Goal: Task Accomplishment & Management: Manage account settings

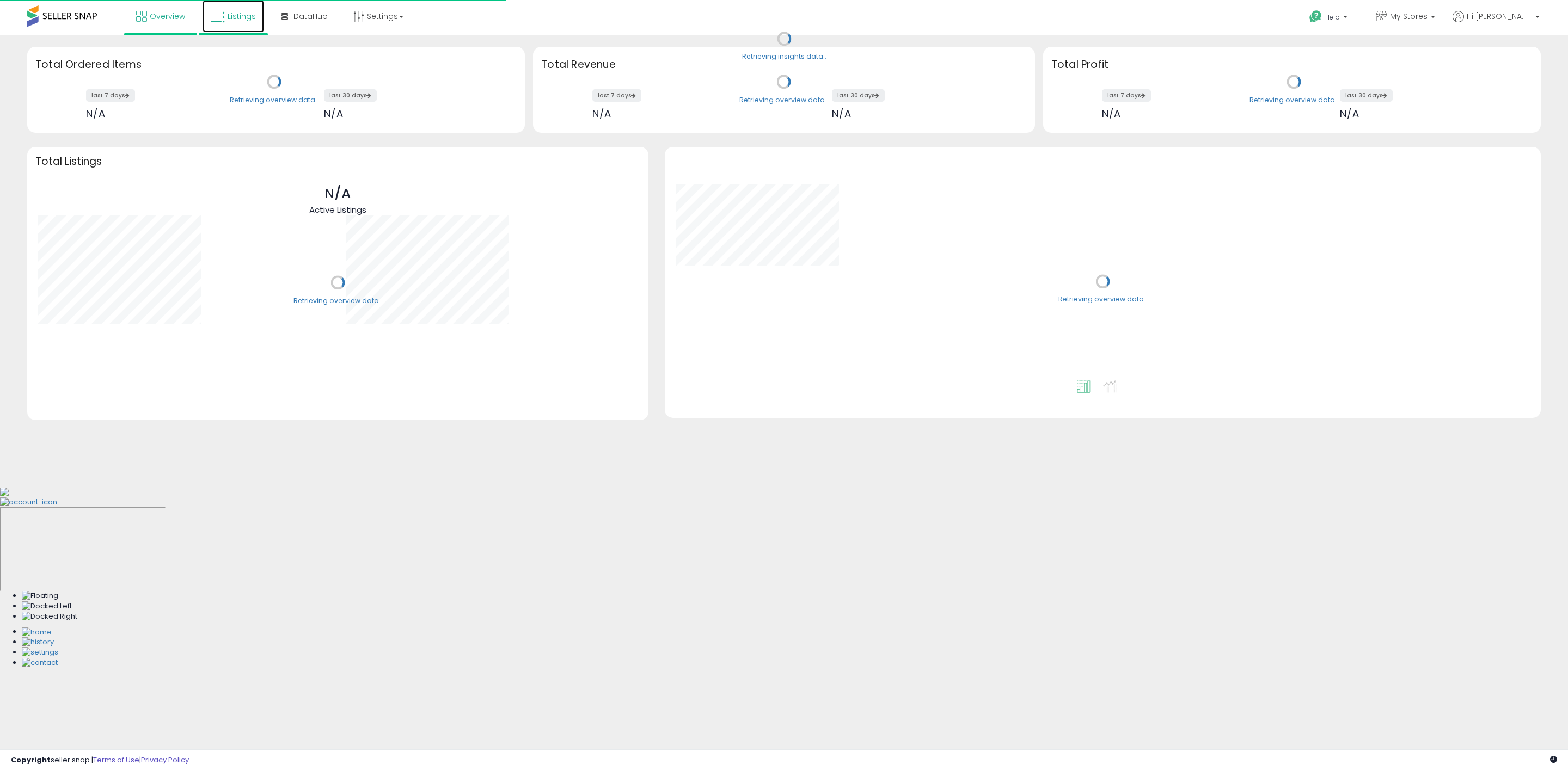
click at [237, 13] on span "Listings" at bounding box center [242, 16] width 29 height 11
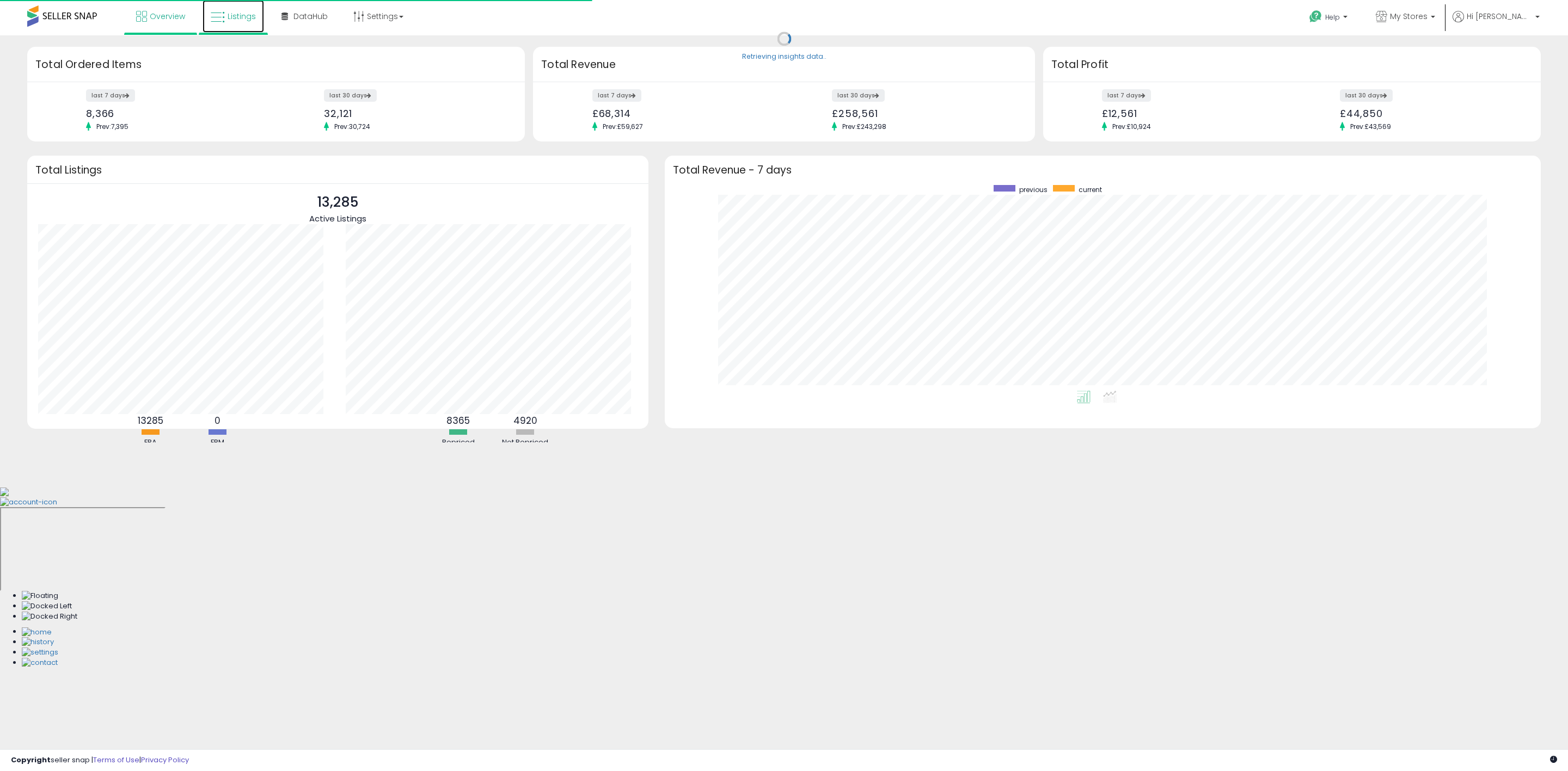
scroll to position [206, 854]
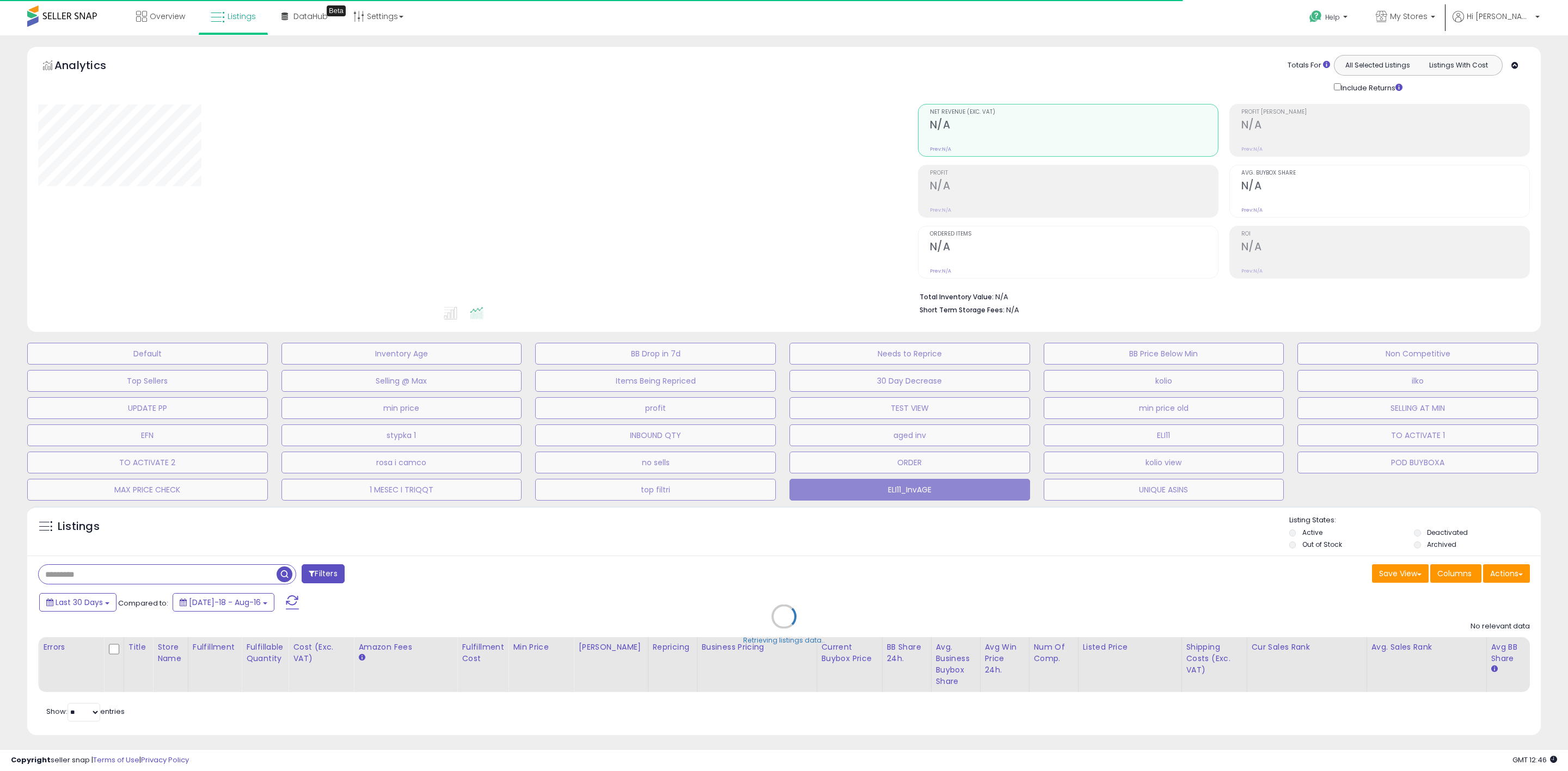
click at [98, 565] on div "Retrieving listings data.." at bounding box center [783, 625] width 1530 height 248
click at [86, 574] on div "Retrieving listings data.." at bounding box center [783, 625] width 1530 height 248
click at [133, 580] on div "Retrieving listings data.." at bounding box center [783, 625] width 1530 height 248
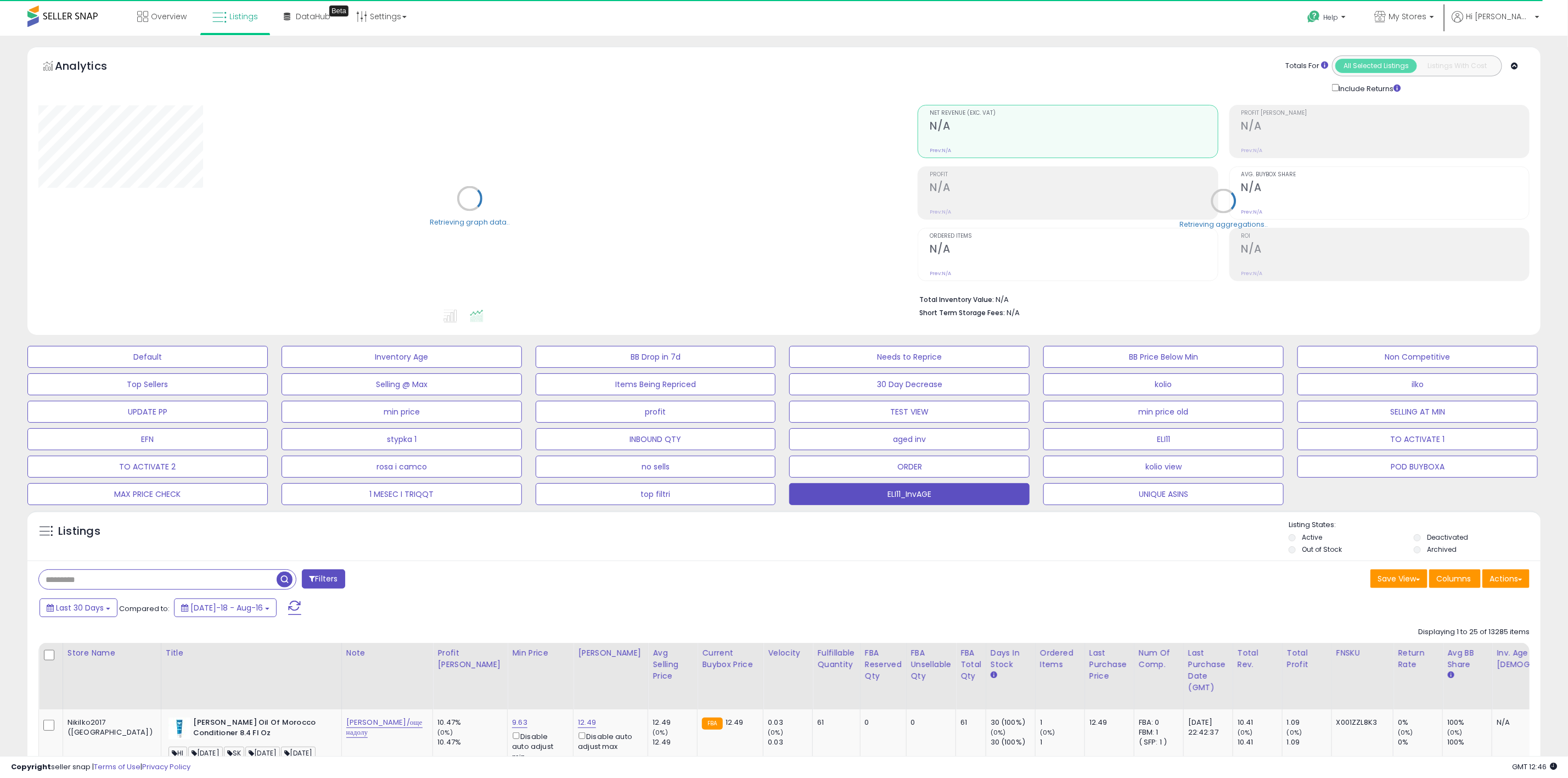
click at [110, 574] on input "text" at bounding box center [158, 579] width 238 height 19
paste input "**********"
type input "**********"
click at [428, 580] on span "button" at bounding box center [432, 580] width 16 height 16
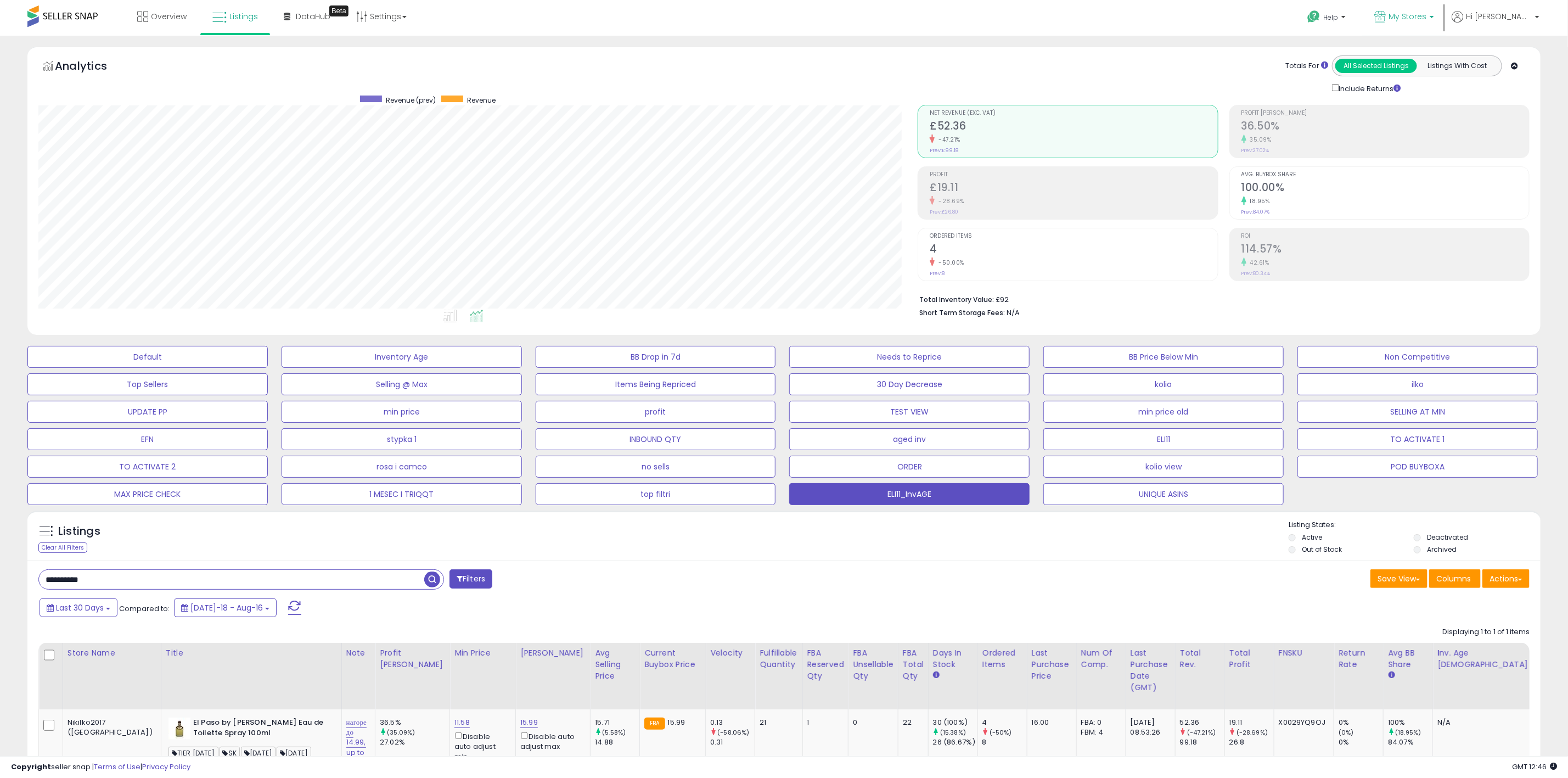
click at [1427, 15] on span "My Stores" at bounding box center [1408, 17] width 38 height 11
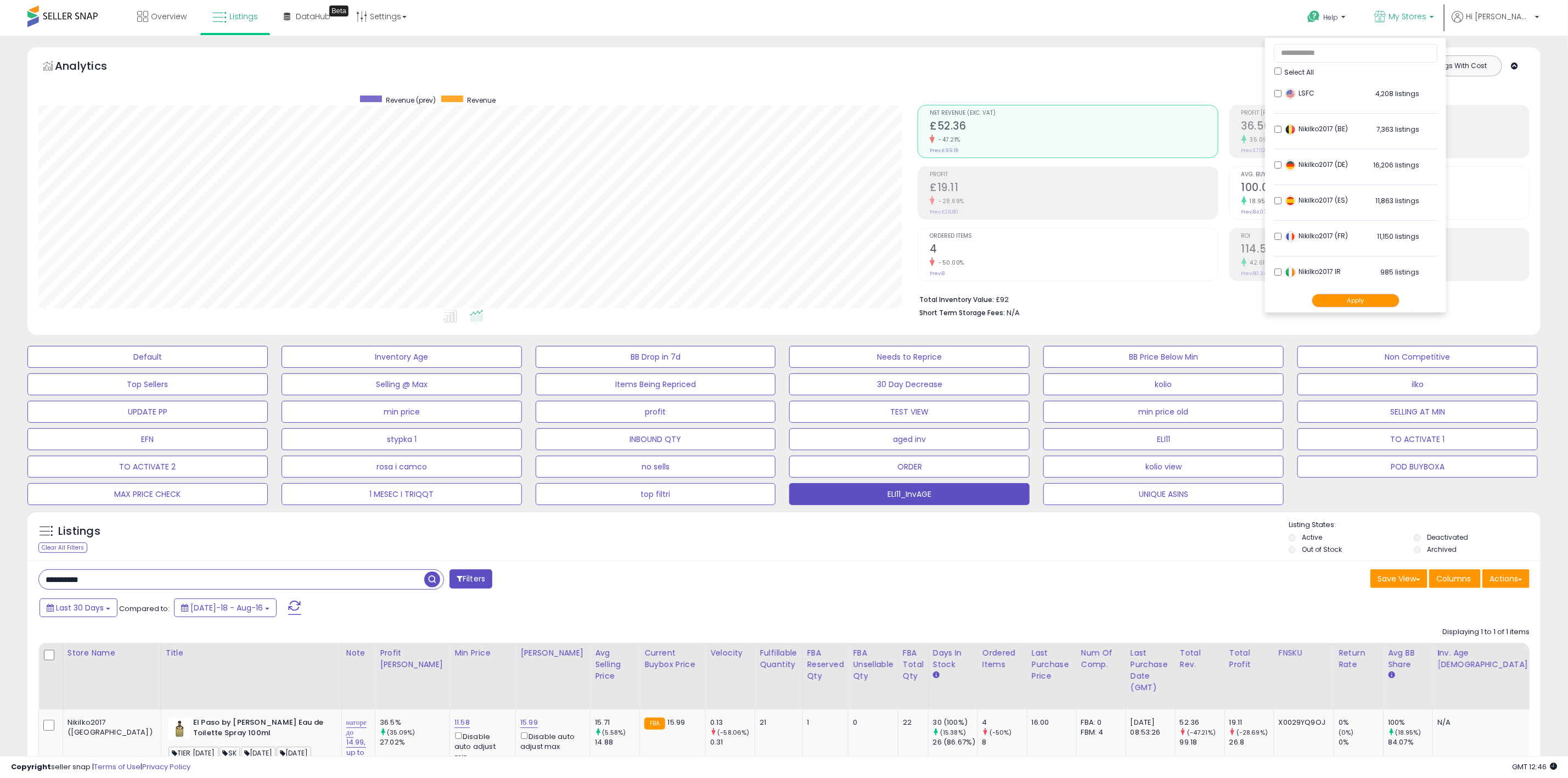
click at [1309, 64] on div "Select All" at bounding box center [1356, 58] width 164 height 39
click at [1313, 75] on div "Select All" at bounding box center [1356, 71] width 163 height 12
click at [1391, 304] on button "Apply" at bounding box center [1356, 301] width 88 height 14
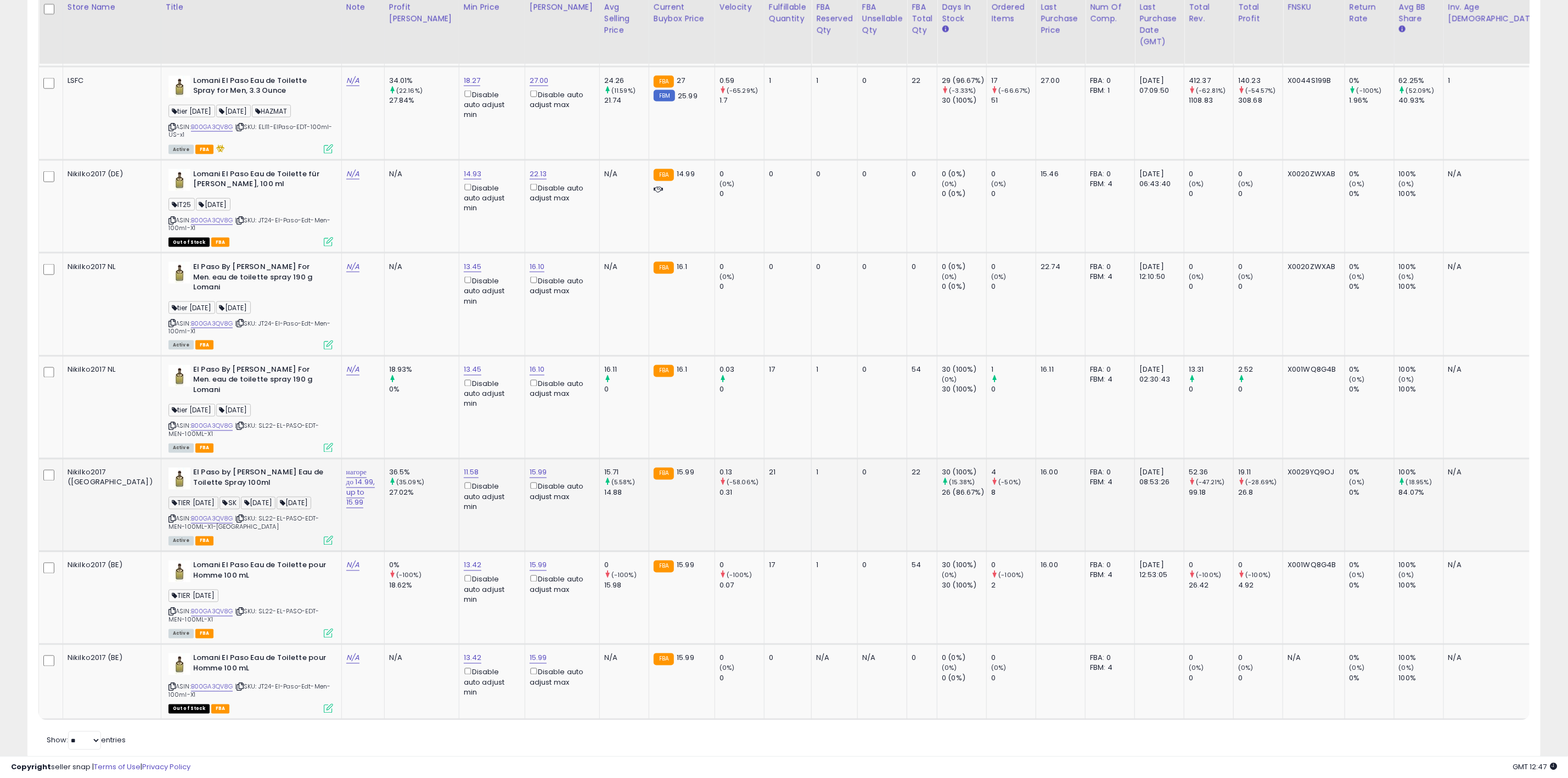
scroll to position [1223, 0]
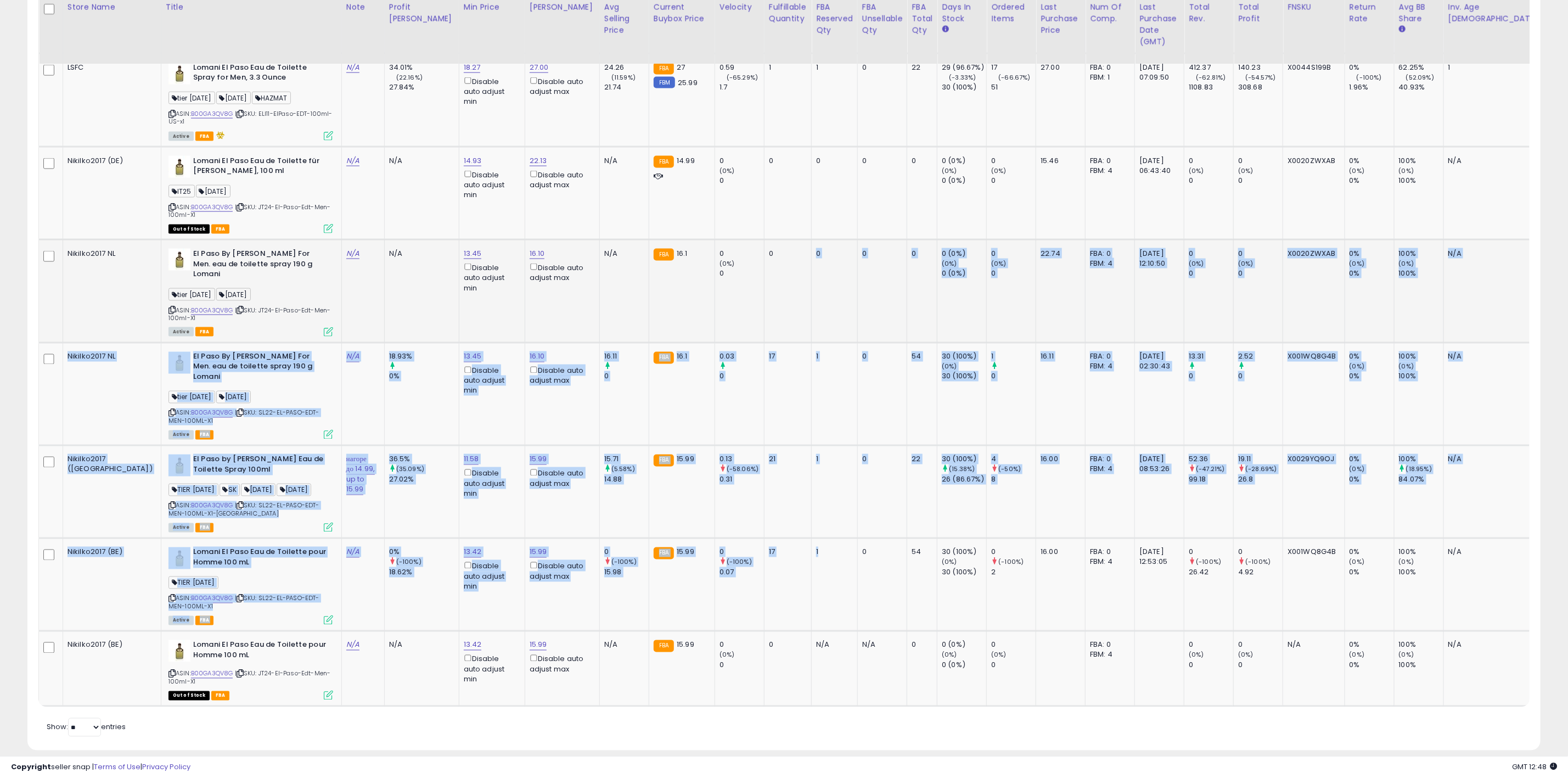
drag, startPoint x: 748, startPoint y: 540, endPoint x: 733, endPoint y: 282, distance: 258.4
click at [733, 282] on tbody "Nikilko2017 (DE) Lomani El Paso Eau de Toilette für Herren, 100 ml SL 29 APR 25…" at bounding box center [882, 97] width 1686 height 1220
click at [764, 282] on td "0" at bounding box center [787, 291] width 47 height 103
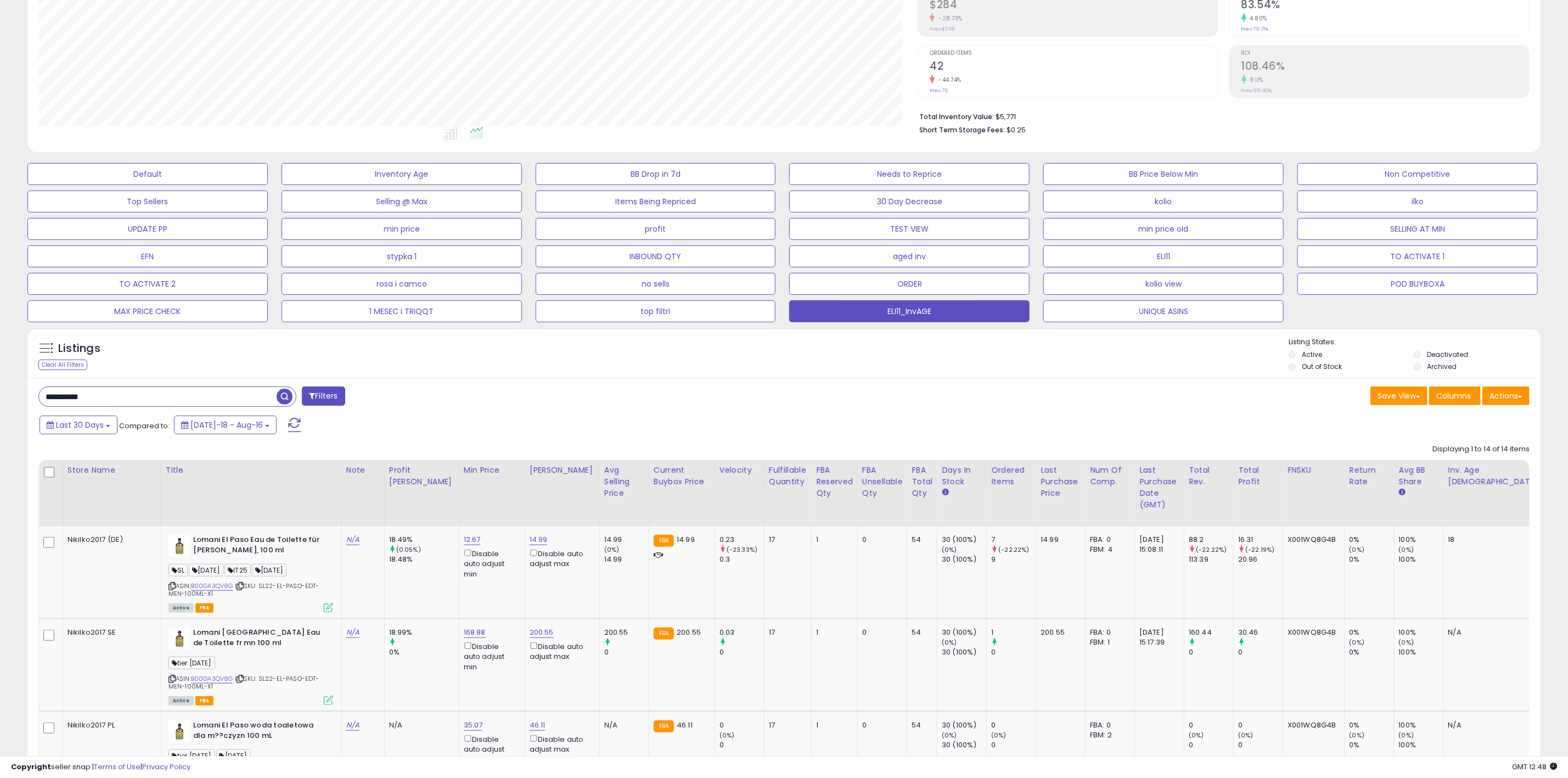
scroll to position [0, 0]
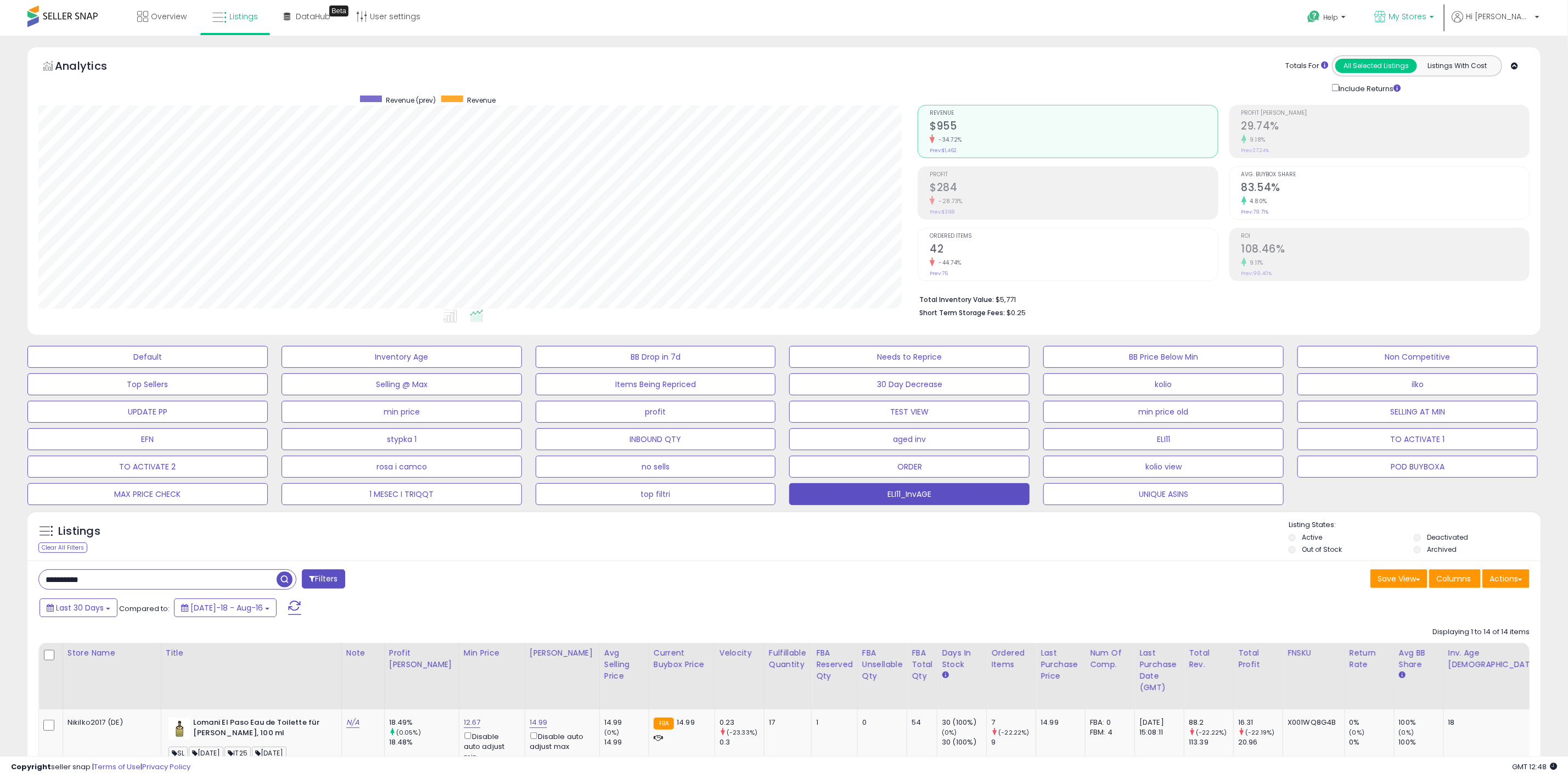
click at [1386, 18] on icon at bounding box center [1380, 17] width 12 height 12
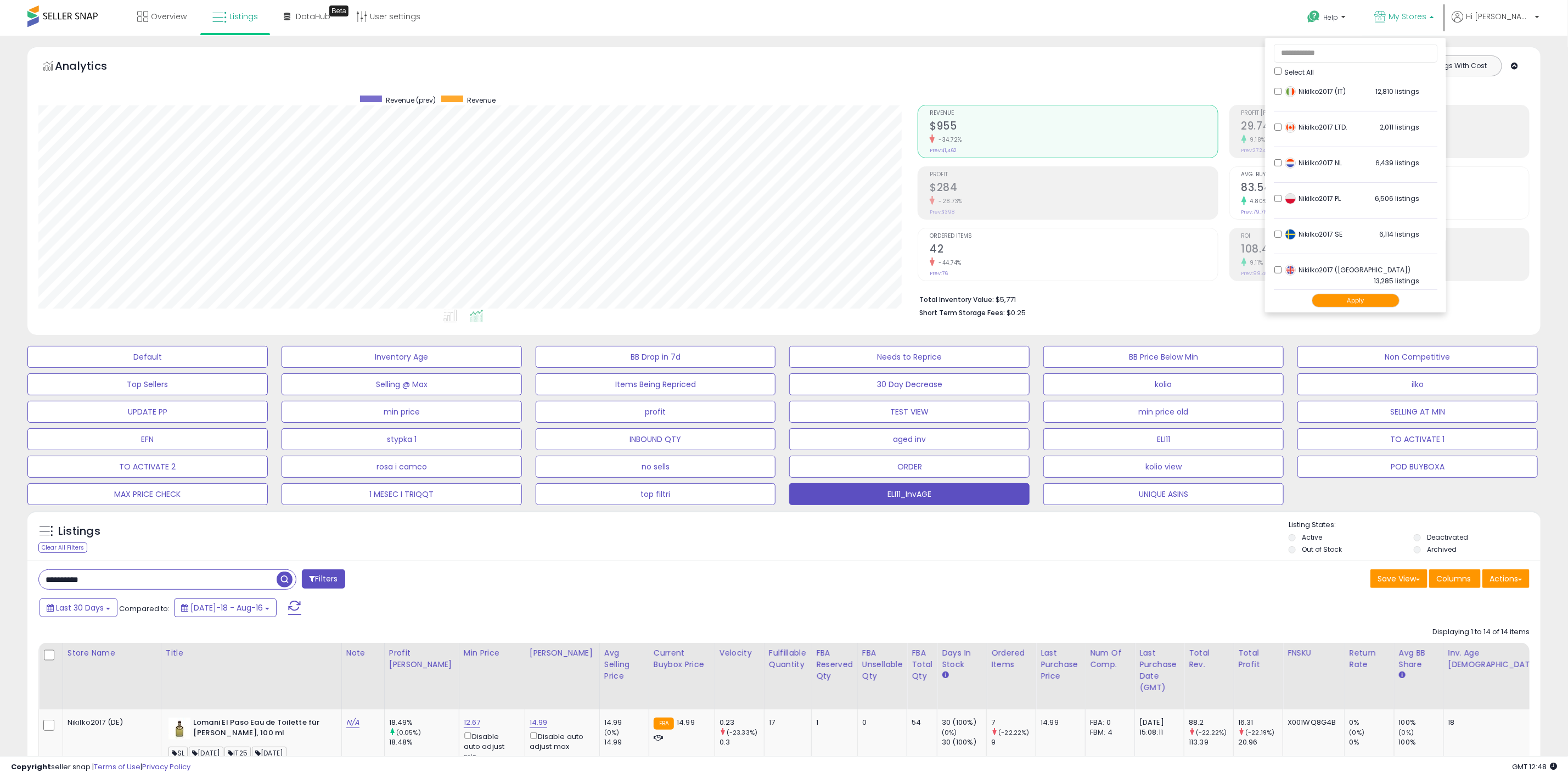
click at [1143, 590] on div "Save View Save As New View Update Current View Columns Actions Import Export Vi…" at bounding box center [1161, 580] width 754 height 21
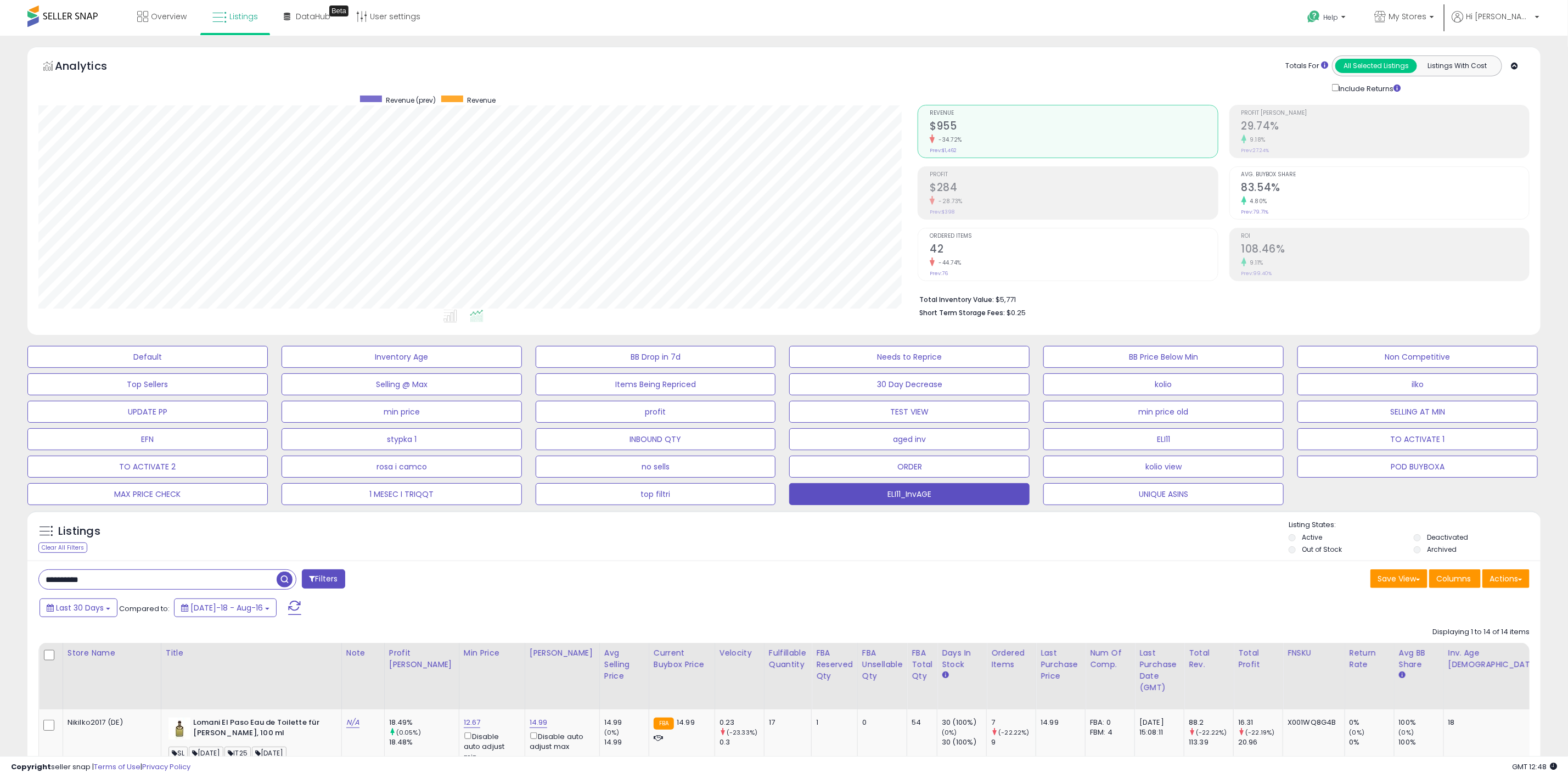
click at [1423, 534] on li "Deactivated" at bounding box center [1475, 539] width 123 height 12
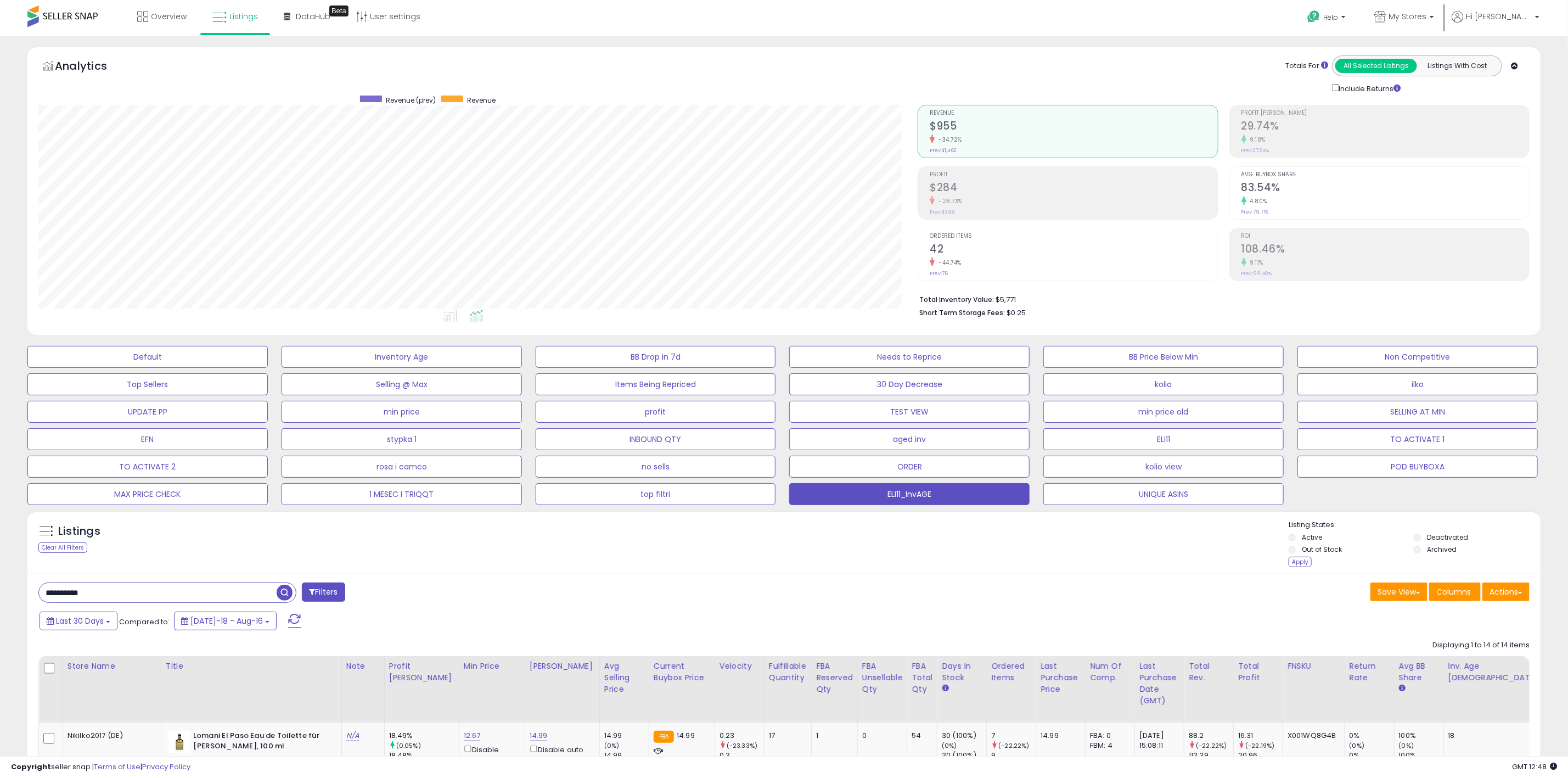
click at [1421, 545] on li "Deactivated" at bounding box center [1475, 539] width 123 height 12
click at [1421, 548] on li "Archived" at bounding box center [1475, 551] width 123 height 12
click at [1303, 561] on div "Apply" at bounding box center [1300, 562] width 23 height 10
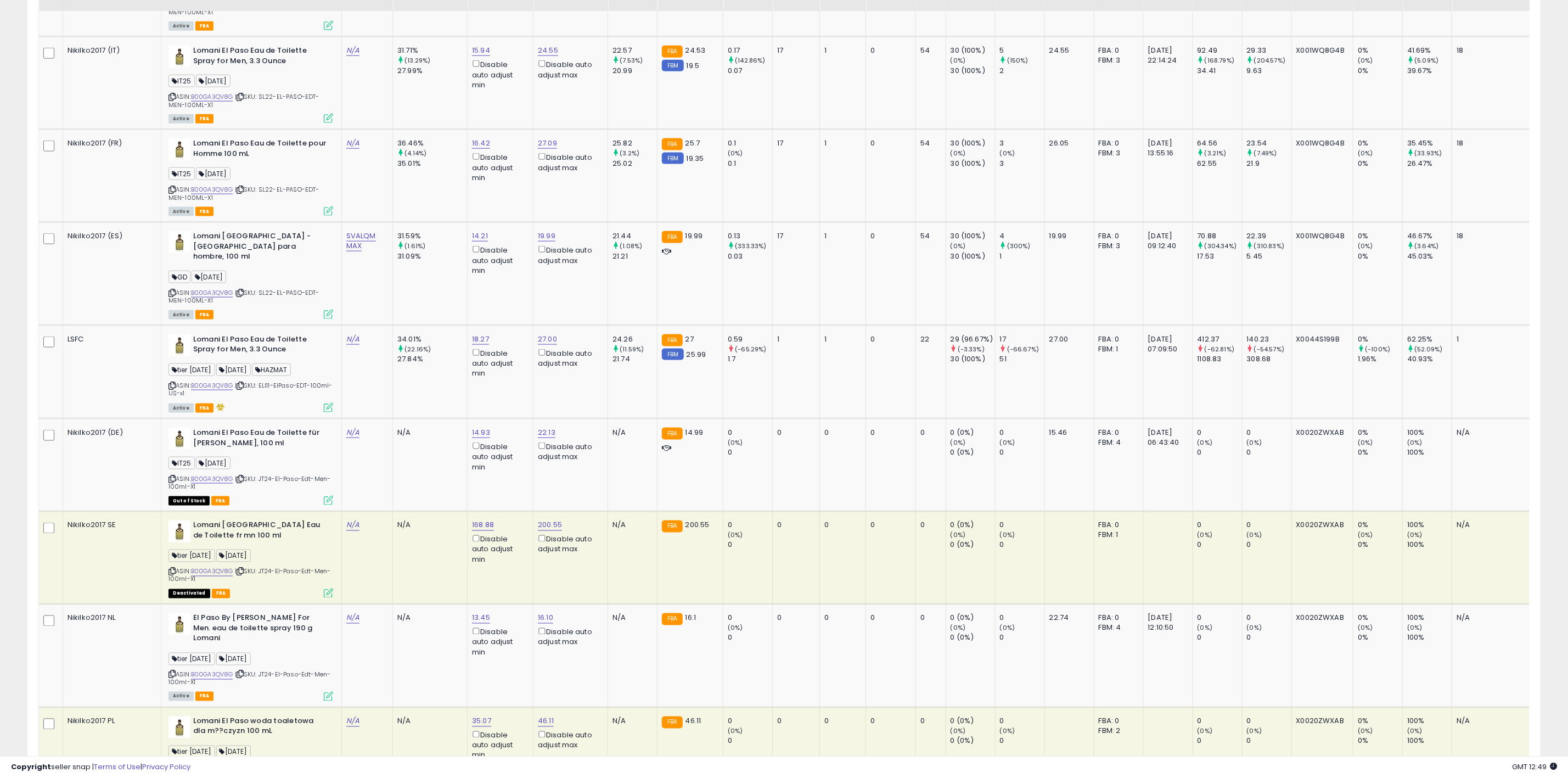
scroll to position [991, 0]
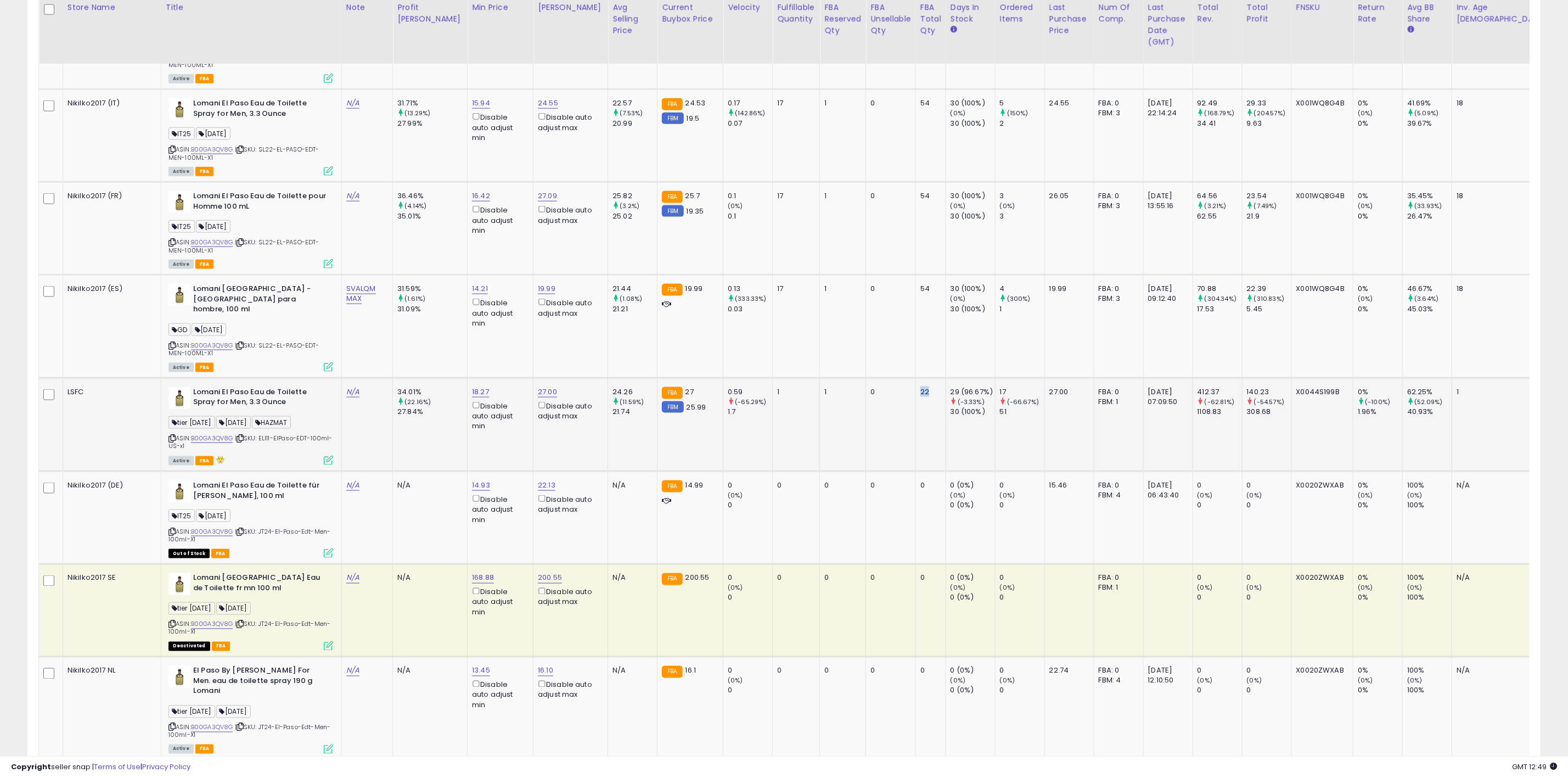
drag, startPoint x: 854, startPoint y: 386, endPoint x: 796, endPoint y: 386, distance: 58.0
click at [796, 386] on tr "LSFC Lomani El Paso Eau de Toilette Spray for Men, 3.3 Ounce tier 25.03.24 12 D…" at bounding box center [886, 424] width 1694 height 93
drag, startPoint x: 970, startPoint y: 381, endPoint x: 1005, endPoint y: 379, distance: 35.1
click at [1045, 379] on td "27.00" at bounding box center [1069, 424] width 49 height 93
copy div "27.00"
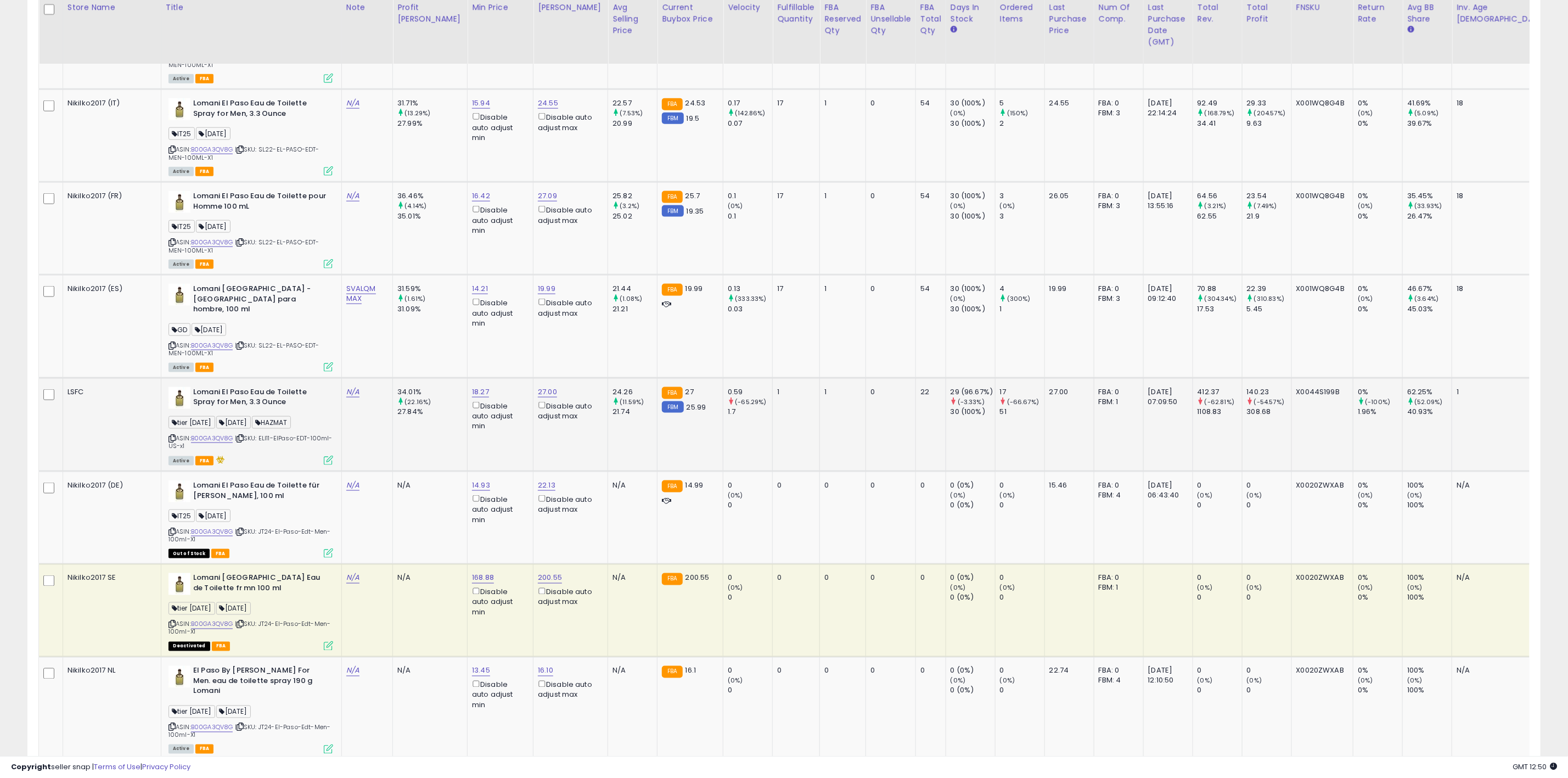
click at [324, 456] on icon at bounding box center [328, 460] width 9 height 9
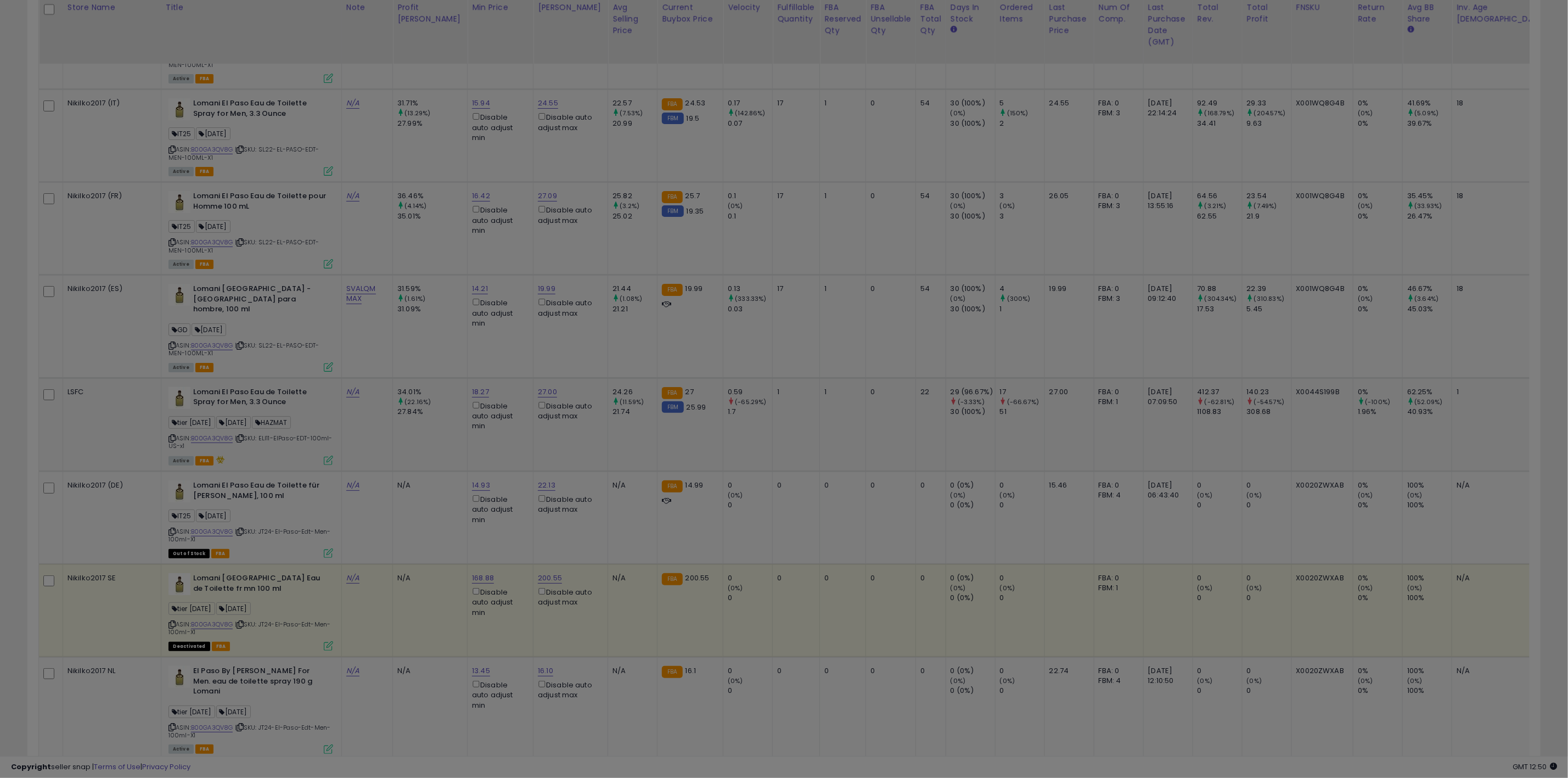
scroll to position [226, 887]
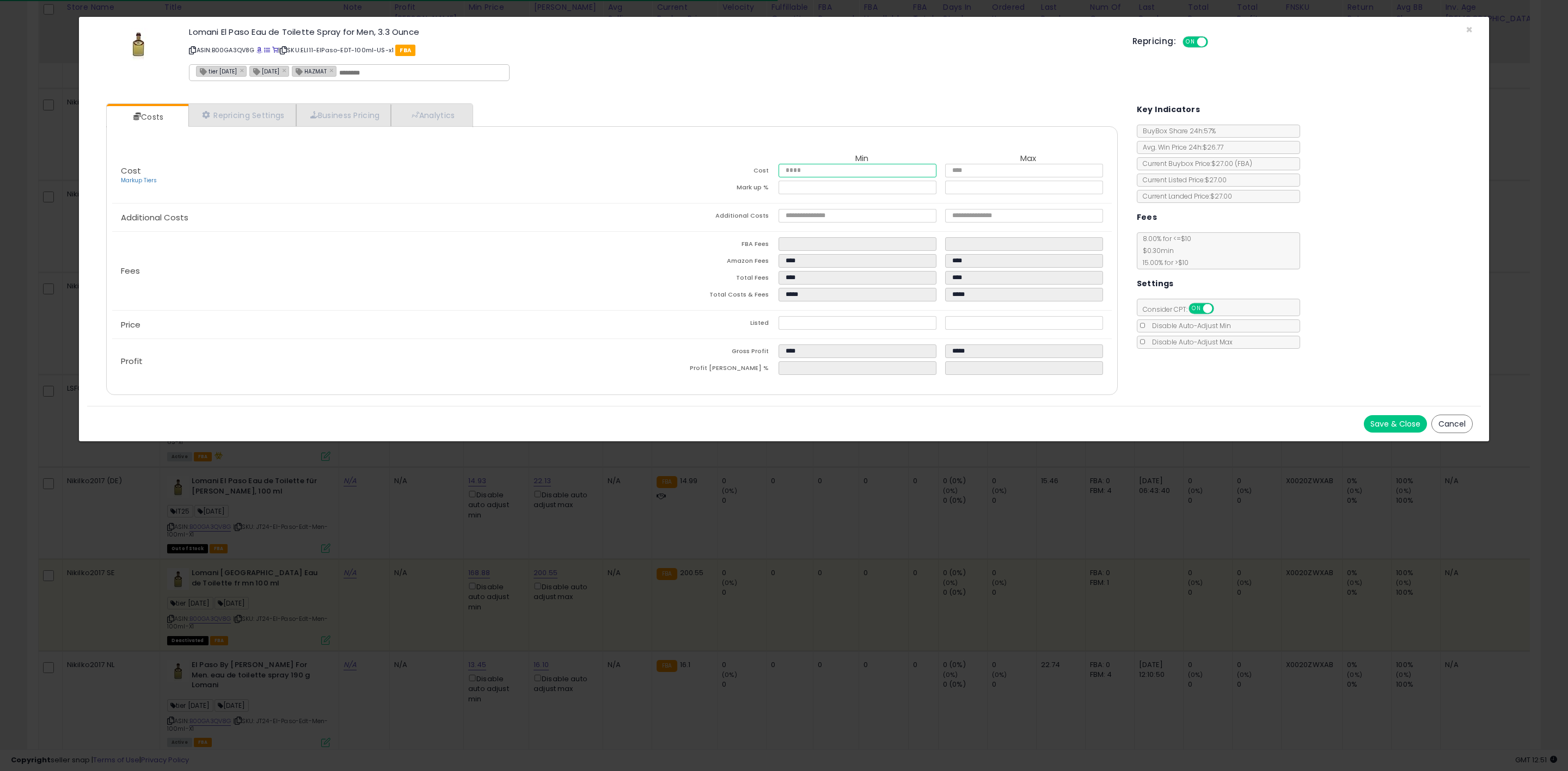
drag, startPoint x: 809, startPoint y: 169, endPoint x: 751, endPoint y: 167, distance: 58.0
click at [751, 167] on tr "Cost **** ****" at bounding box center [861, 172] width 500 height 17
click at [1021, 67] on div "Lomani El Paso Eau de Toilette Spray for Men, 3.3 Ounce ASIN: B00GA3QV8G | SKU:…" at bounding box center [653, 56] width 943 height 62
click at [1466, 31] on span "×" at bounding box center [1469, 30] width 7 height 16
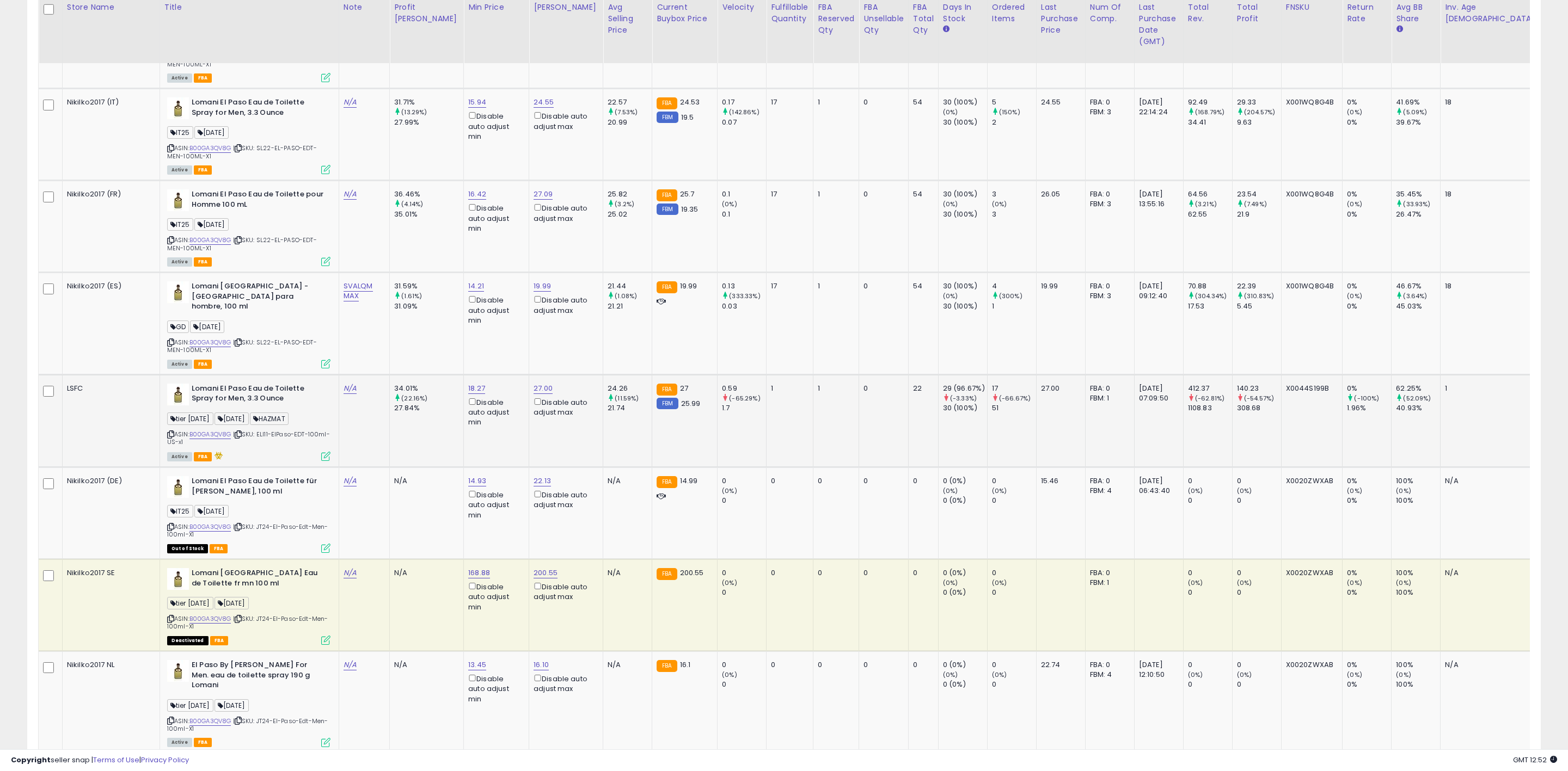
scroll to position [544069, 543572]
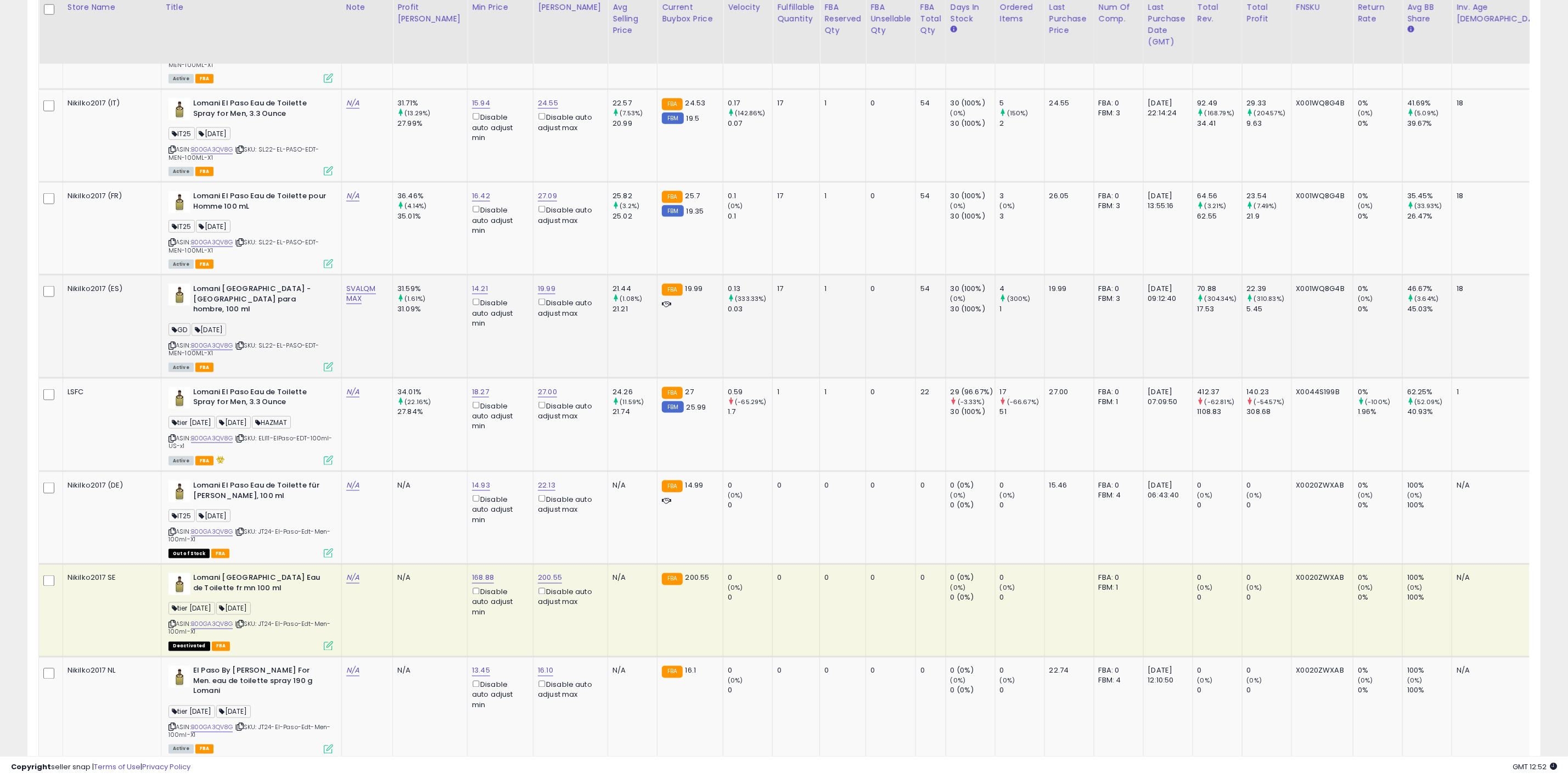
click at [324, 362] on icon at bounding box center [328, 367] width 9 height 9
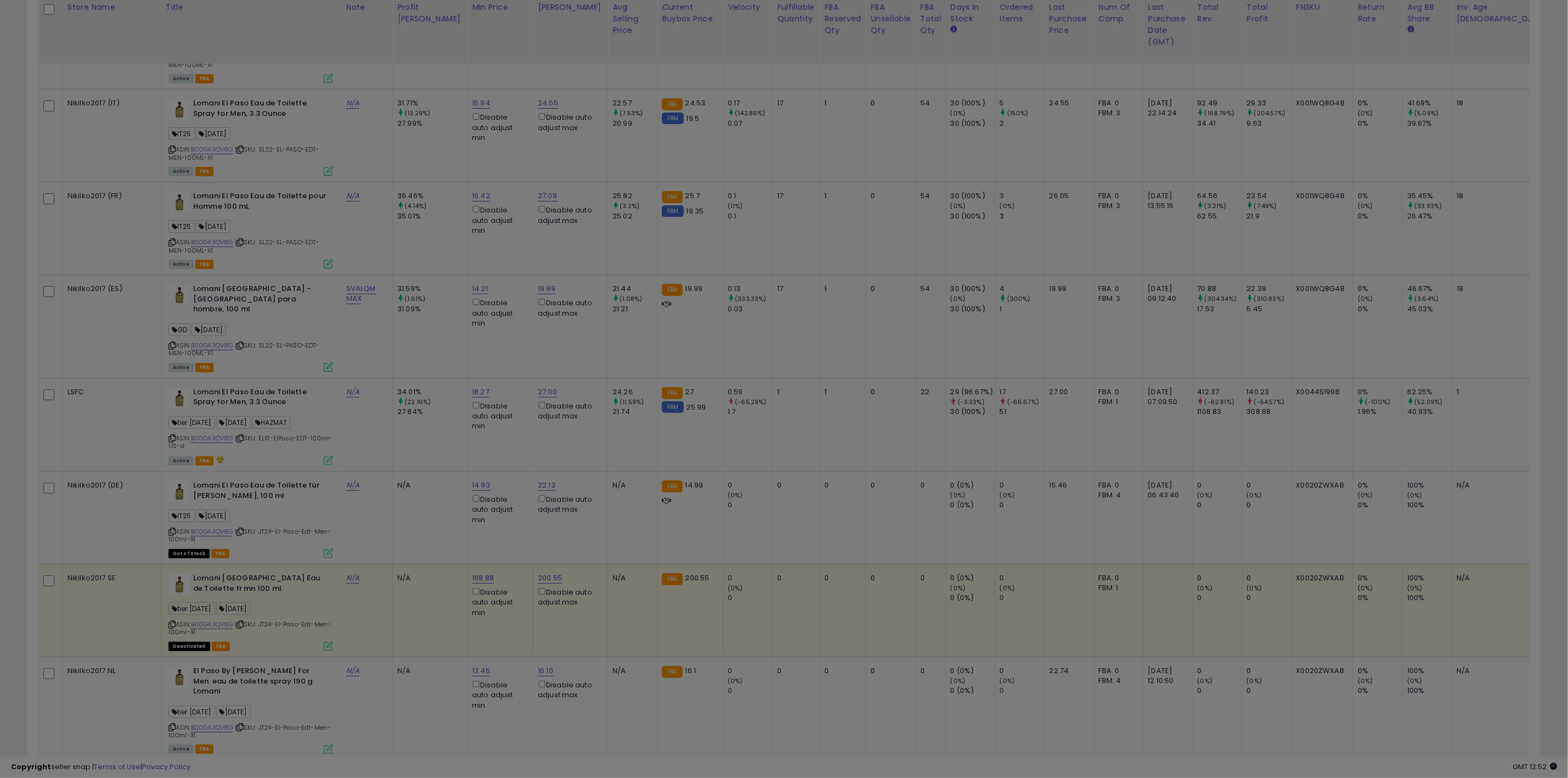
scroll to position [226, 887]
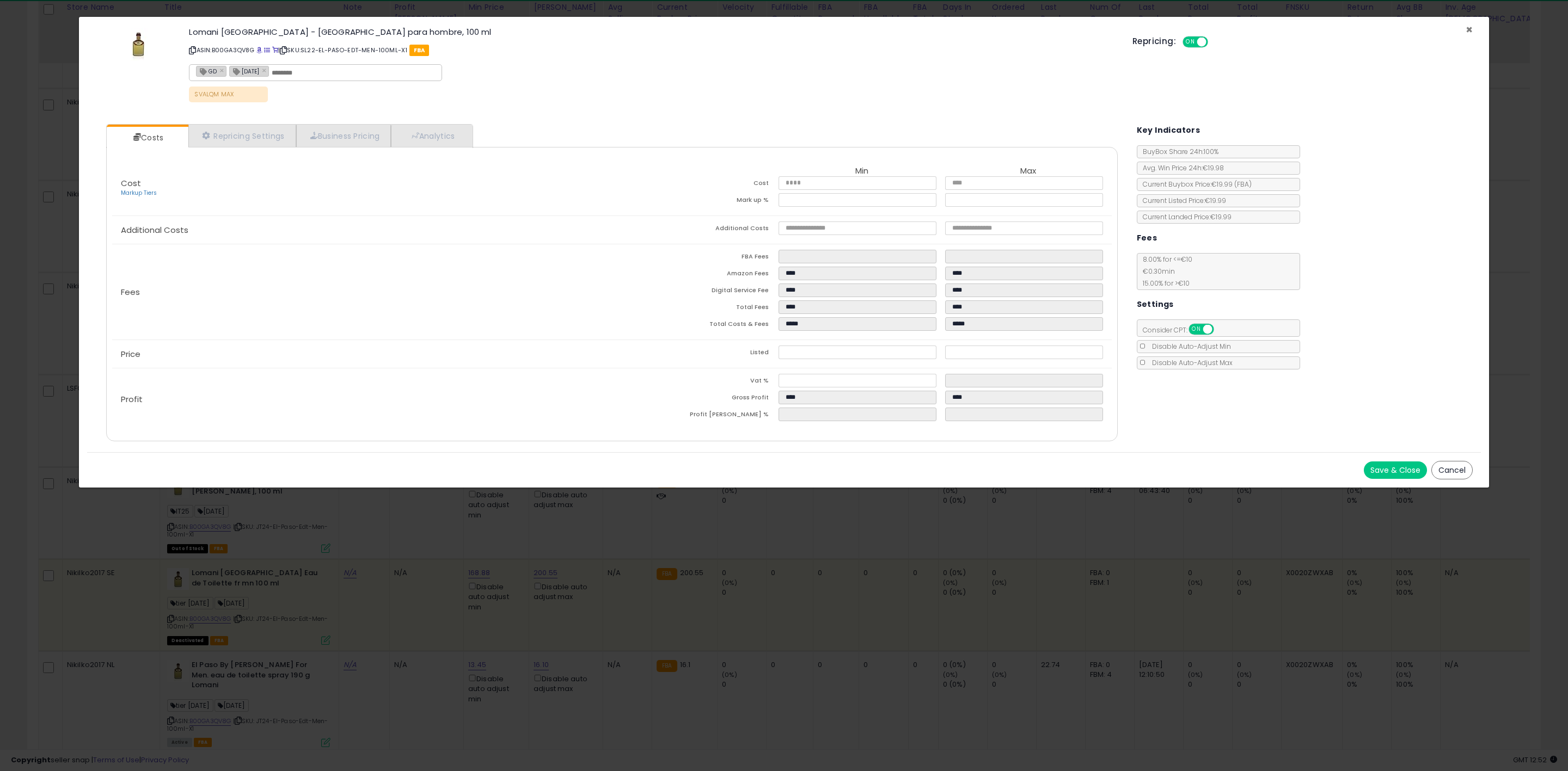
click at [1467, 30] on span "×" at bounding box center [1469, 30] width 7 height 16
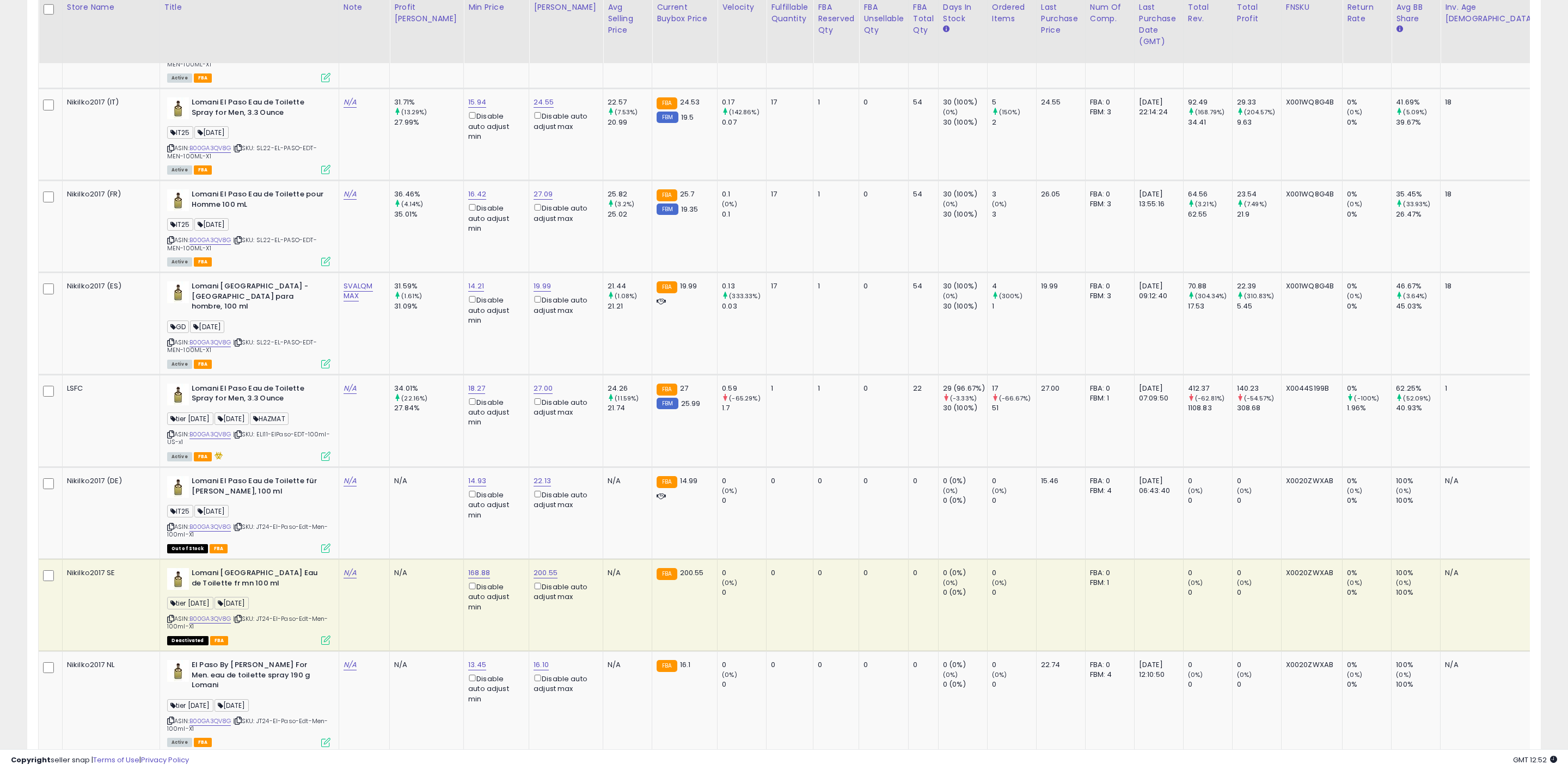
scroll to position [544069, 543572]
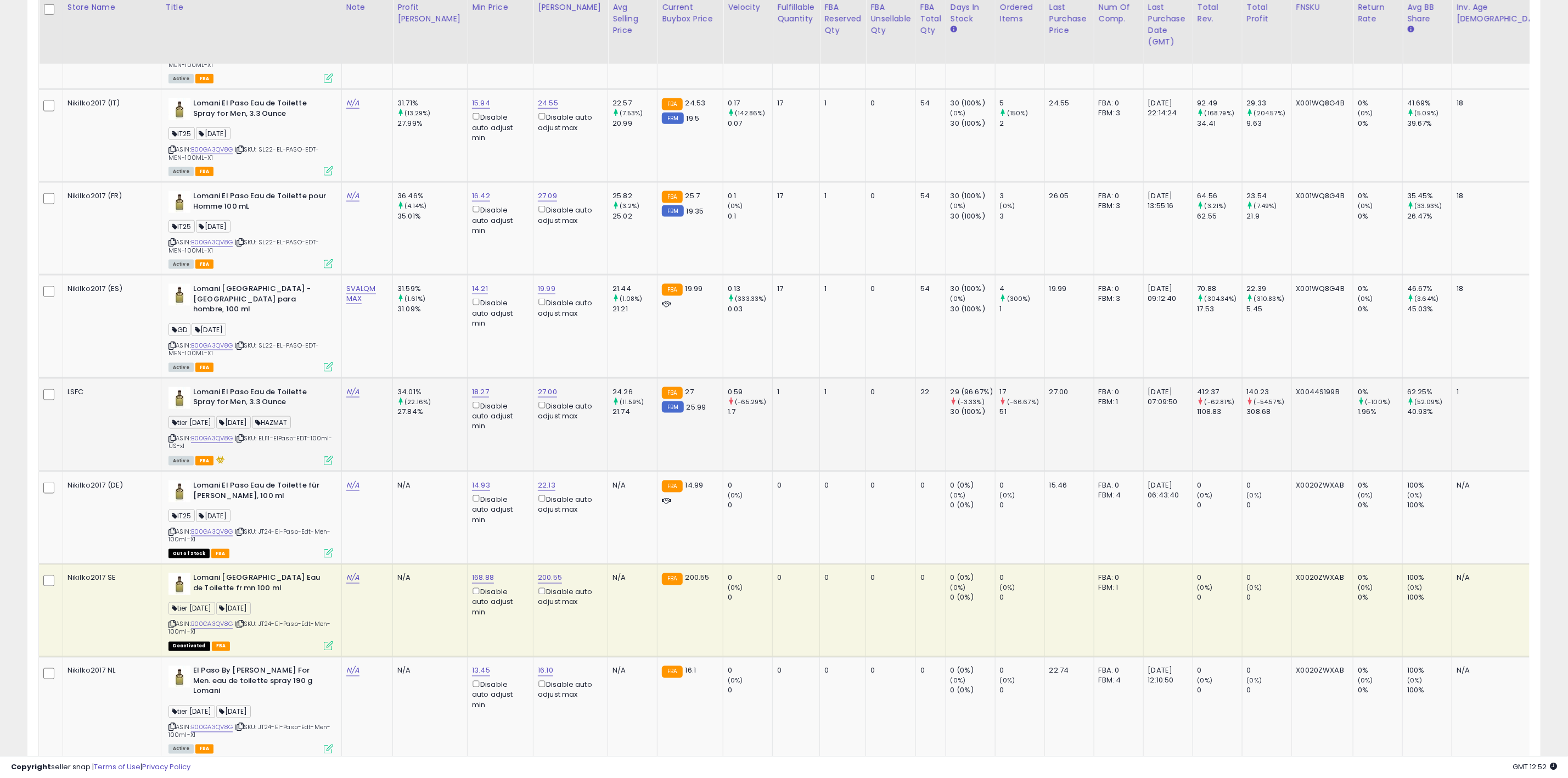
click at [324, 456] on icon at bounding box center [328, 460] width 9 height 9
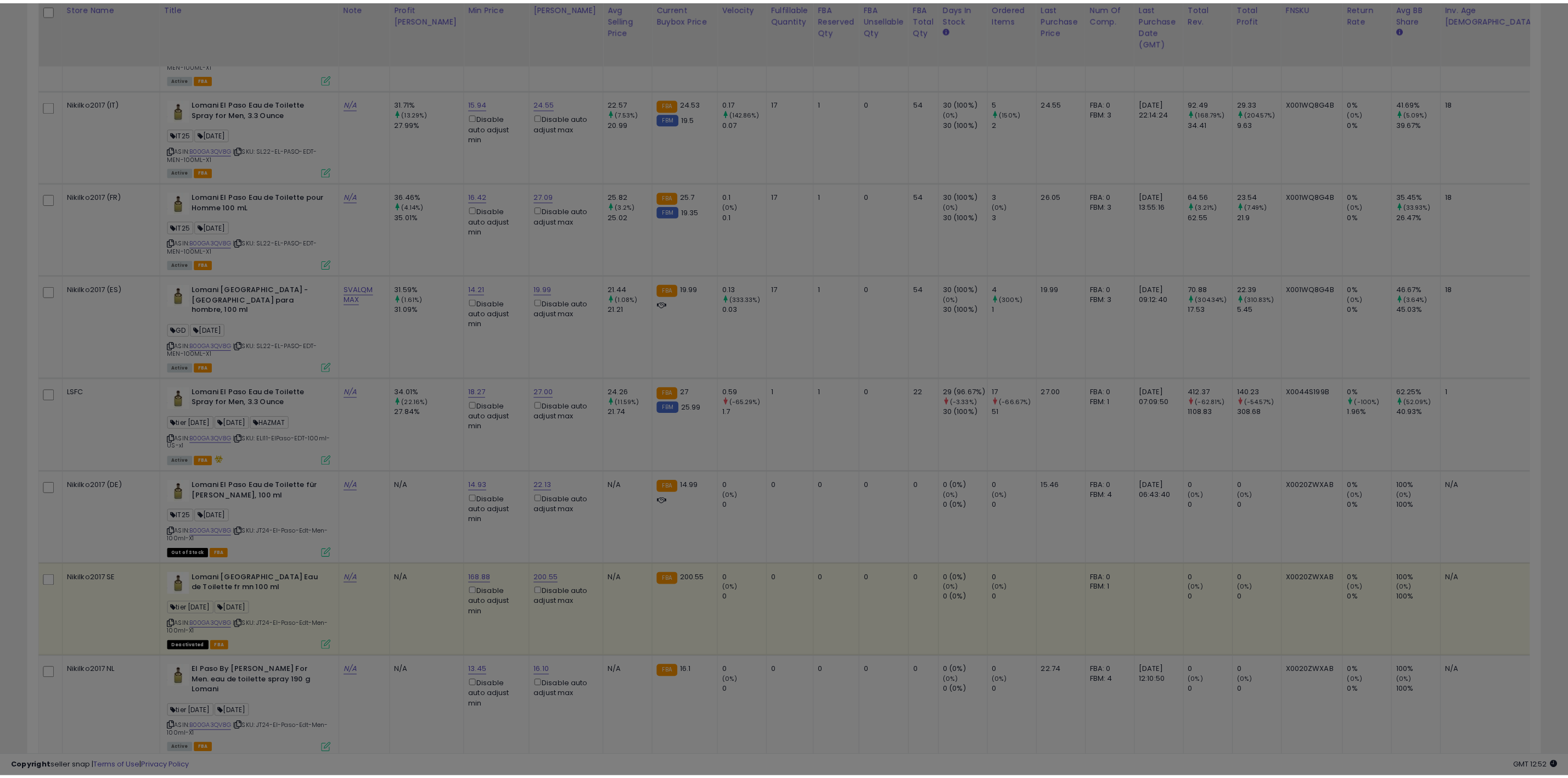
scroll to position [226, 887]
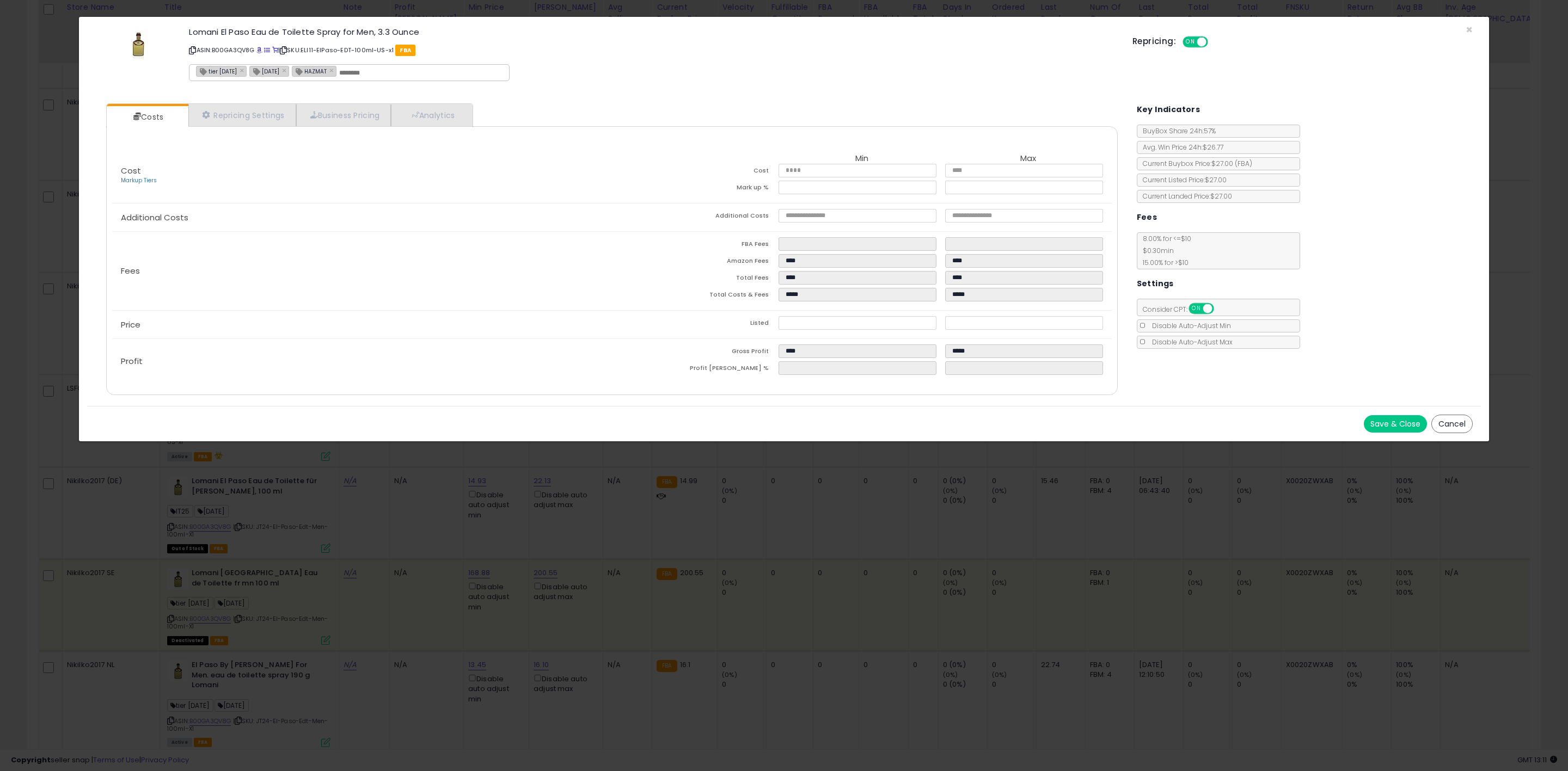
click at [1470, 33] on div "Repricing: ON OFF" at bounding box center [1302, 41] width 340 height 16
click at [1471, 31] on span "×" at bounding box center [1469, 30] width 7 height 16
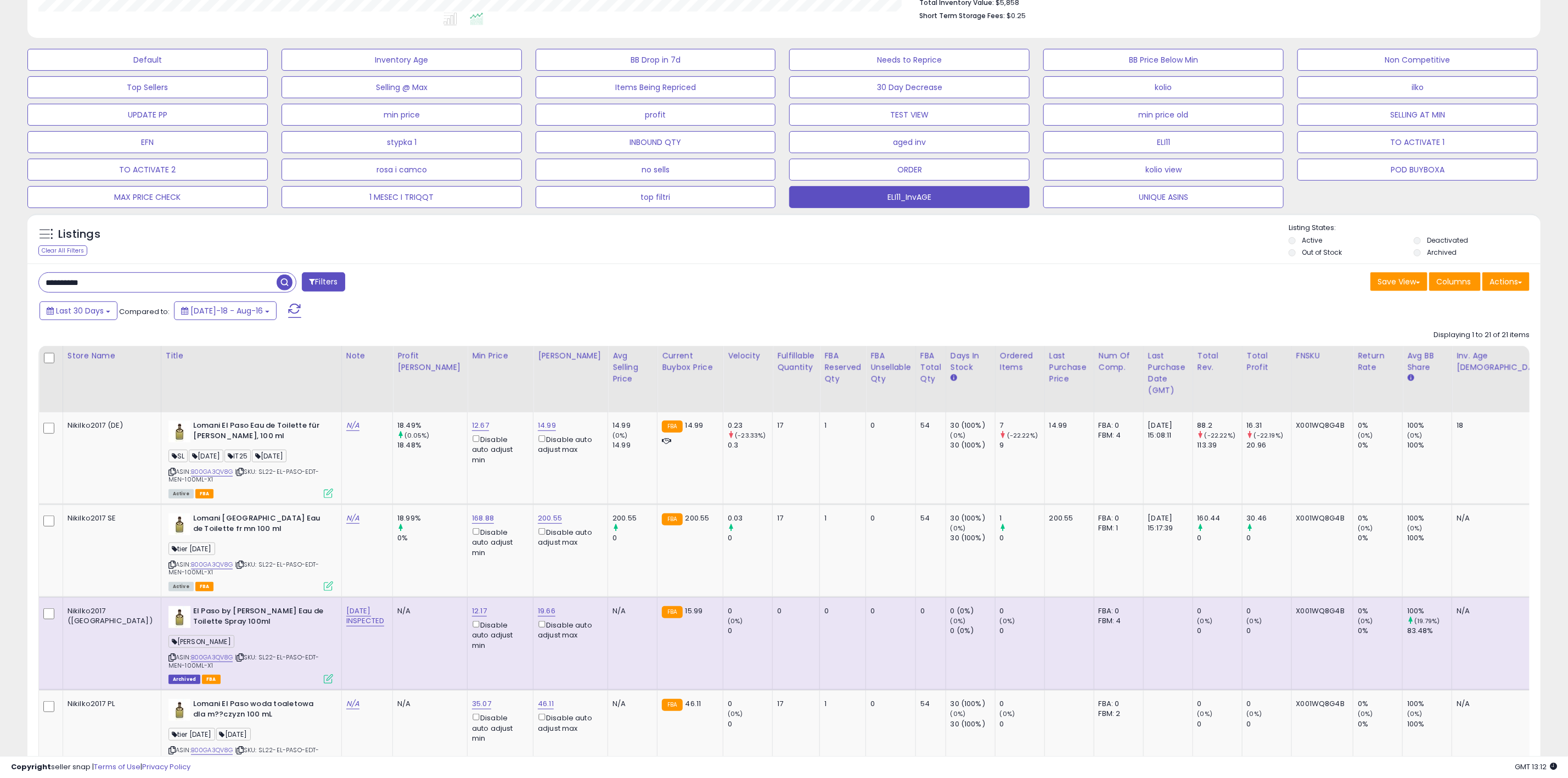
scroll to position [249, 0]
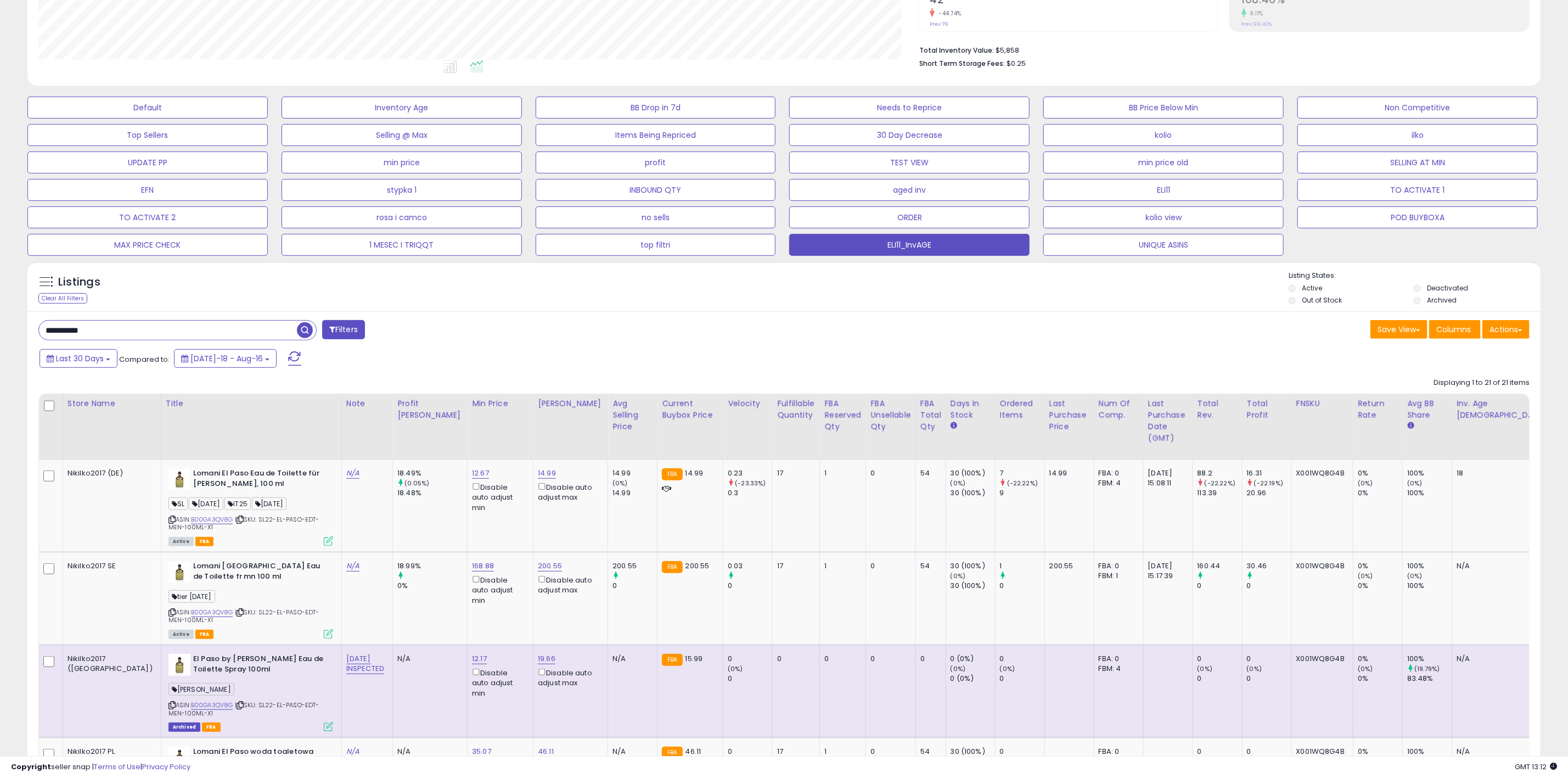
click at [104, 330] on input "**********" at bounding box center [168, 330] width 258 height 19
click at [104, 330] on input "**********" at bounding box center [232, 330] width 385 height 19
paste input "text"
type input "**********"
click at [428, 338] on span "button" at bounding box center [432, 330] width 16 height 16
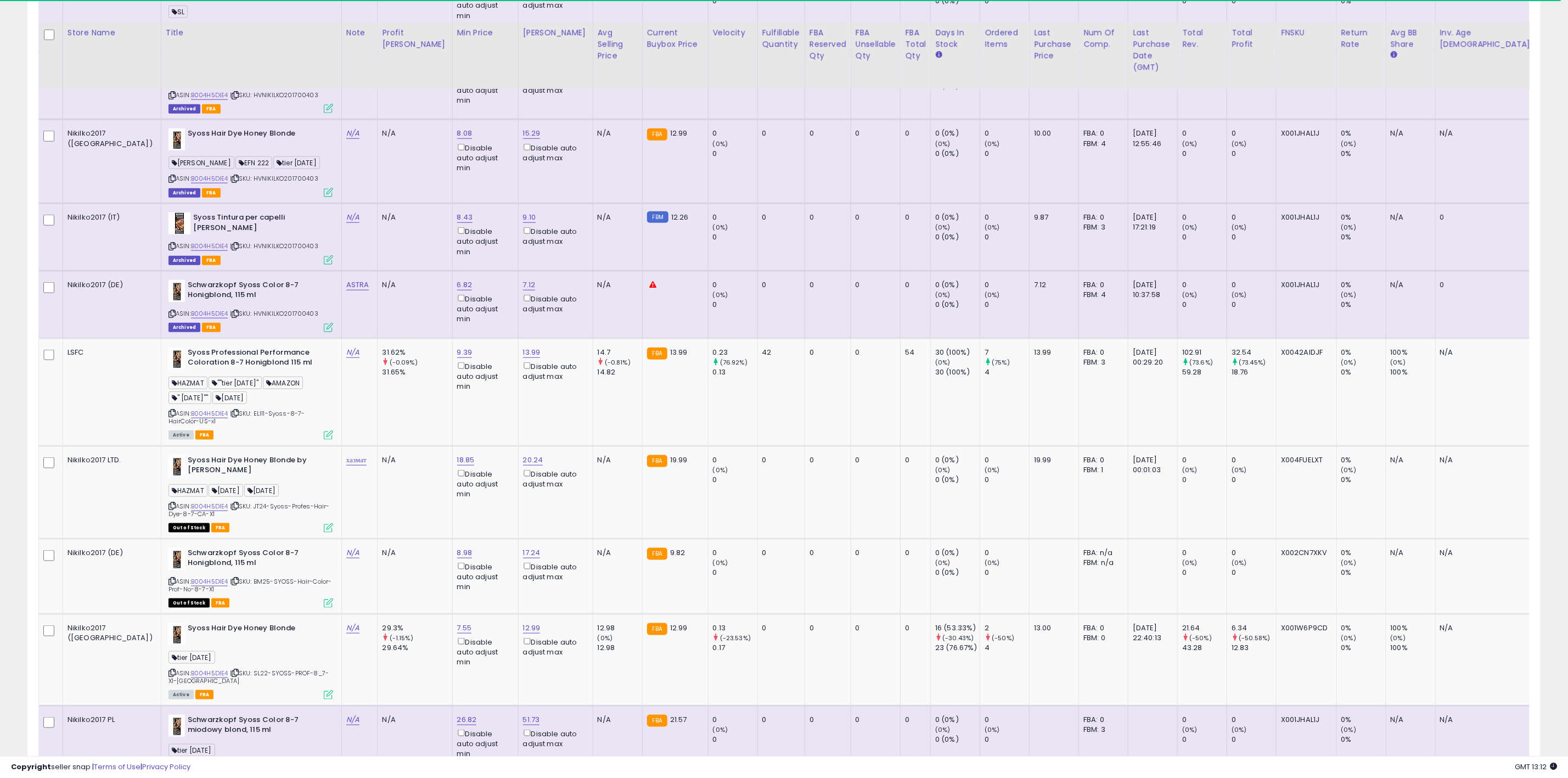
scroll to position [989, 0]
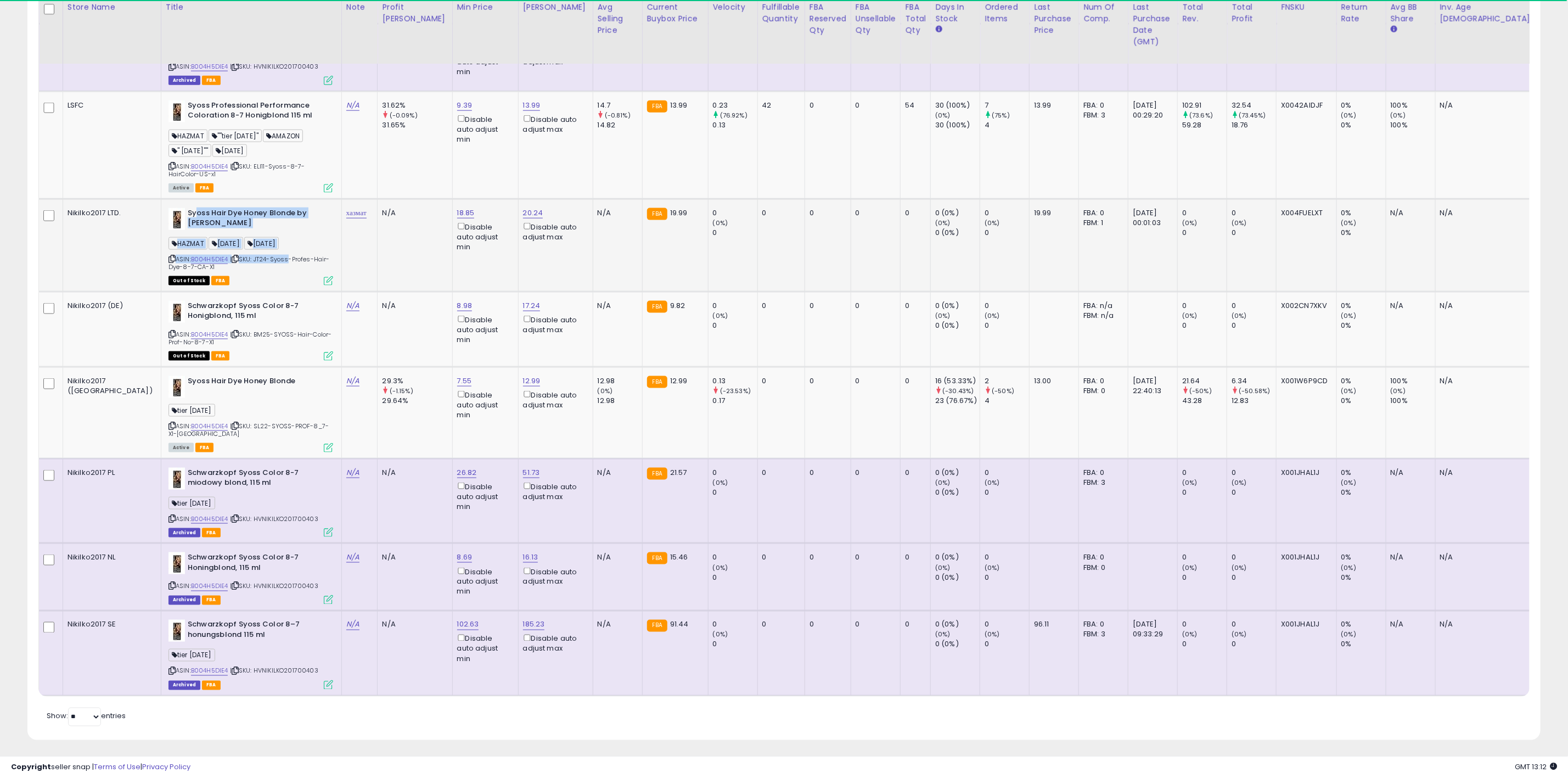
drag, startPoint x: 152, startPoint y: 211, endPoint x: 242, endPoint y: 233, distance: 92.6
click at [242, 233] on div "Syoss Hair Dye Honey Blonde by Syoss HAZMAT 01 NOV 24 12 APR 25 ASIN: B004H5DIE…" at bounding box center [249, 246] width 168 height 76
click at [258, 213] on b "Syoss Hair Dye Honey Blonde by Syoss" at bounding box center [254, 220] width 133 height 23
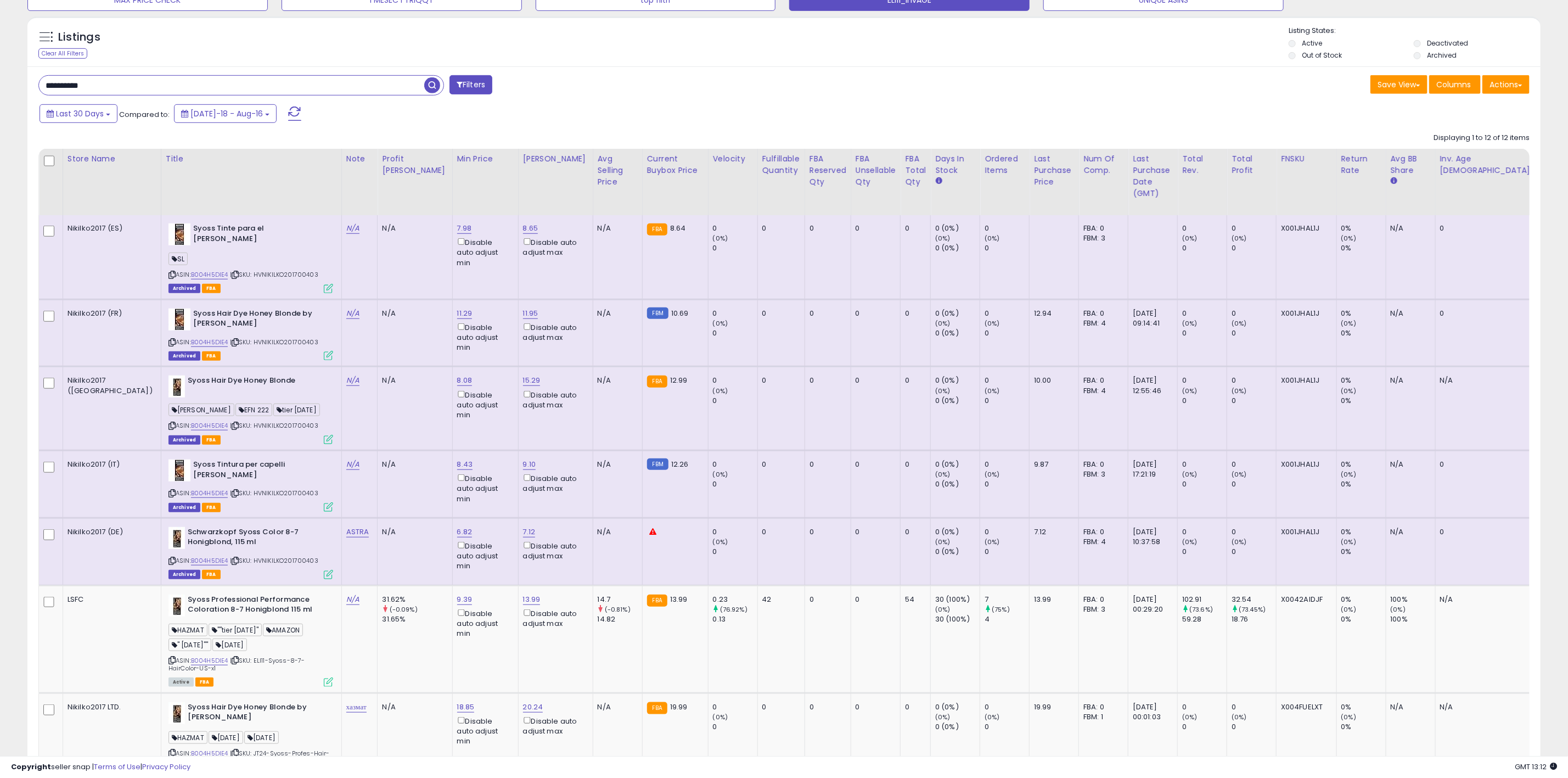
scroll to position [742, 0]
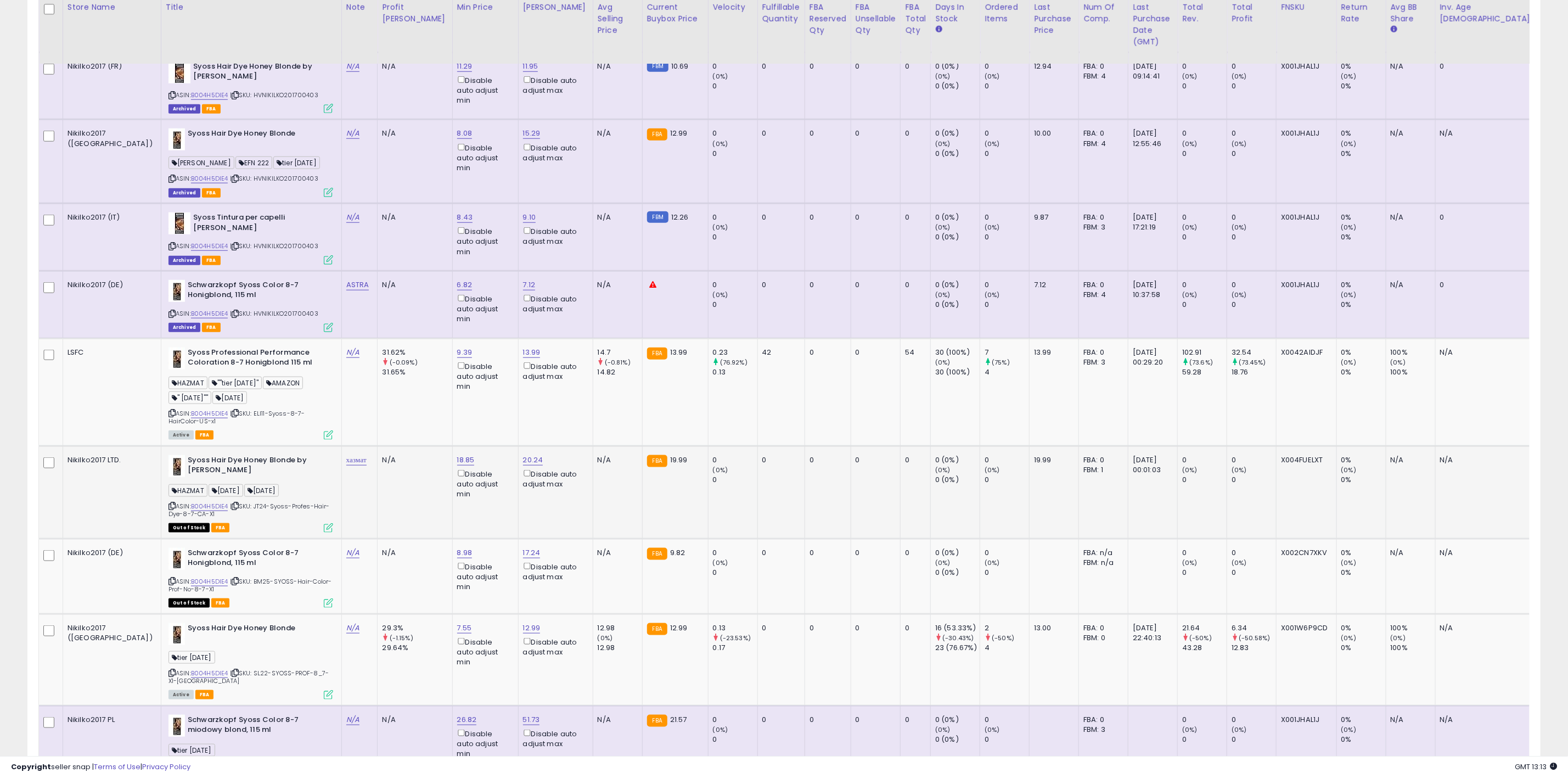
drag, startPoint x: 1103, startPoint y: 480, endPoint x: 1070, endPoint y: 461, distance: 38.1
click at [1133, 461] on div "2025-04-22 00:01:03" at bounding box center [1151, 465] width 36 height 20
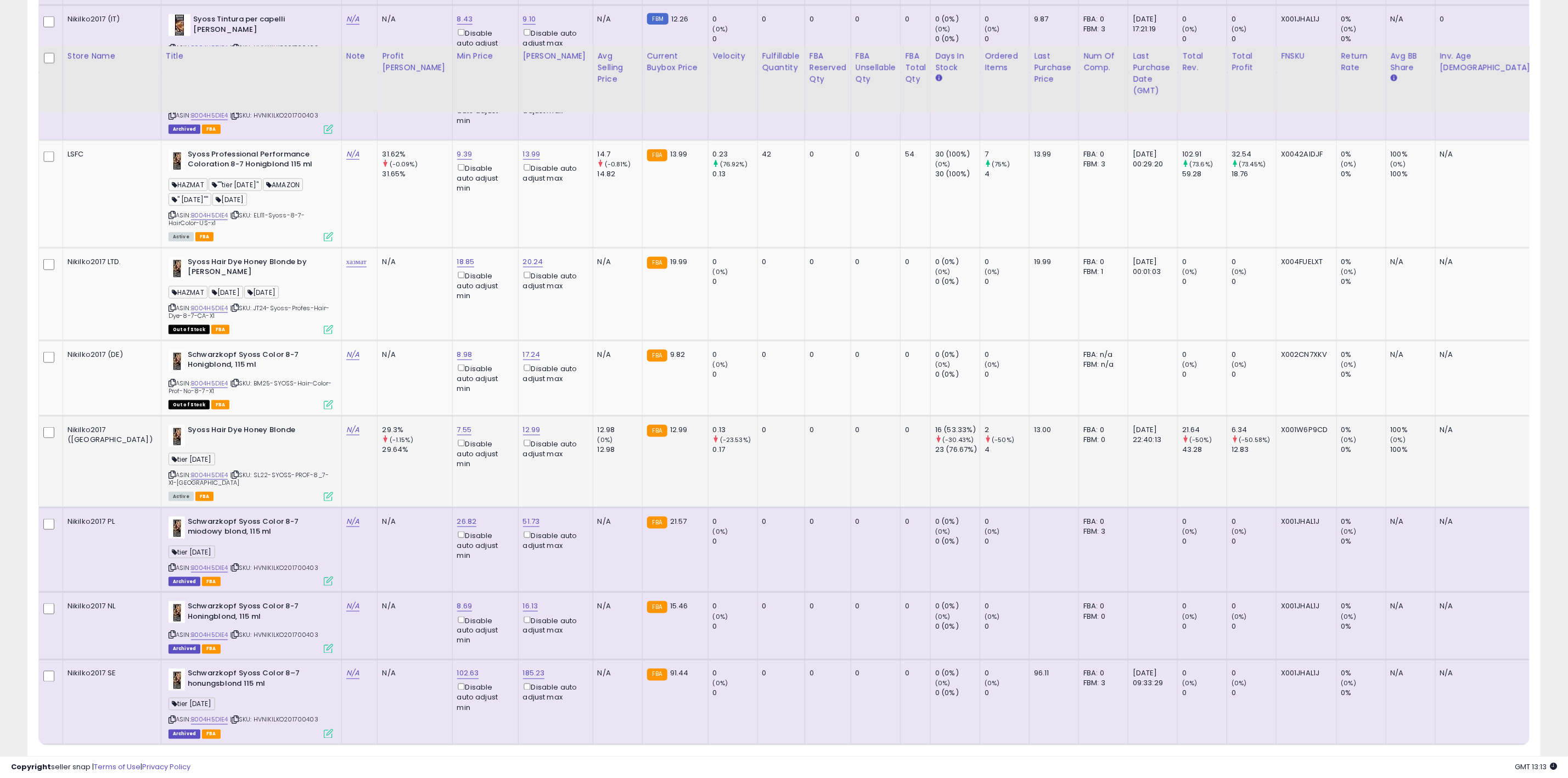
scroll to position [989, 0]
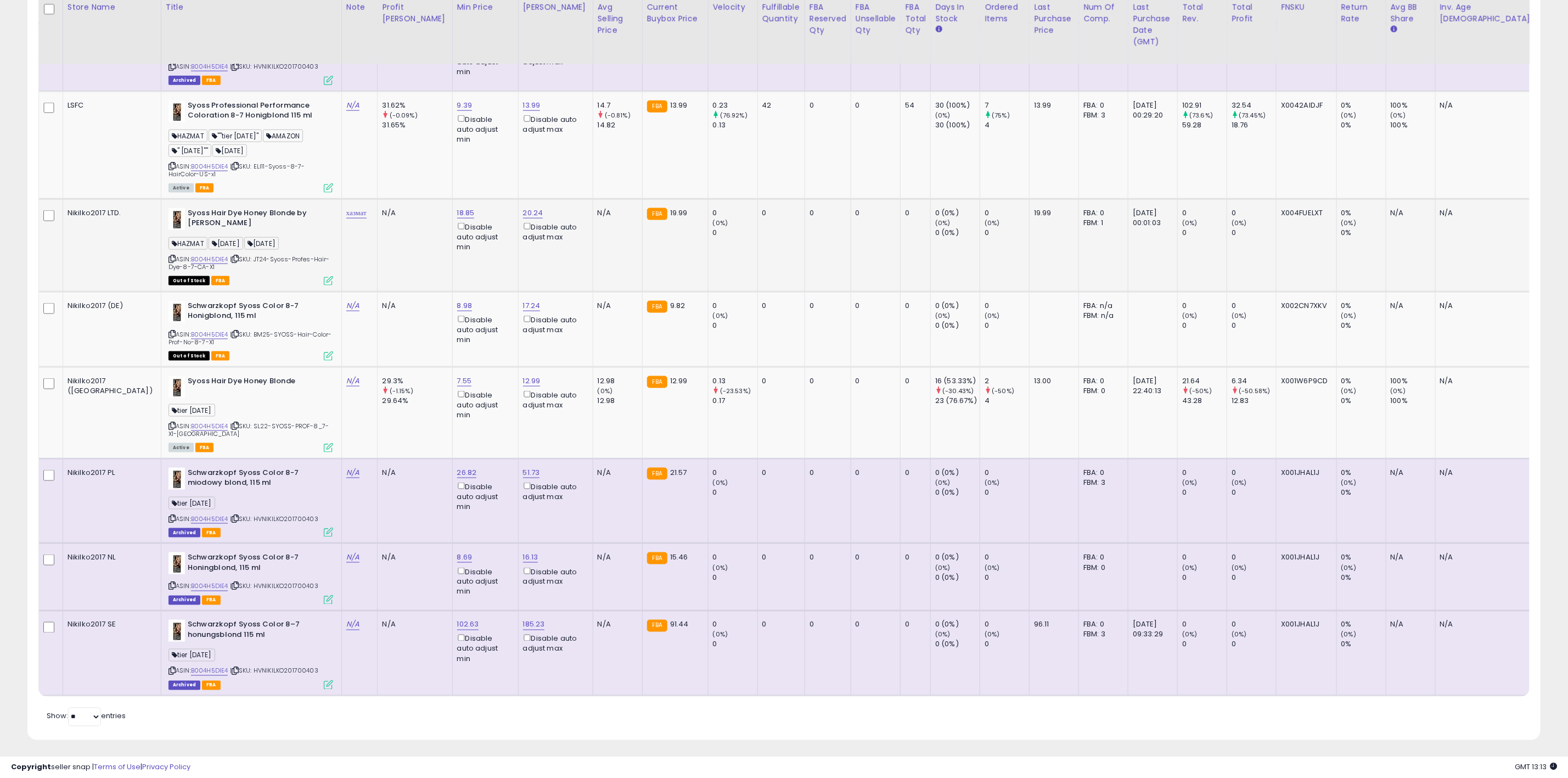
click at [1129, 236] on td "2025-04-22 00:01:03" at bounding box center [1153, 245] width 49 height 93
